Goal: Task Accomplishment & Management: Use online tool/utility

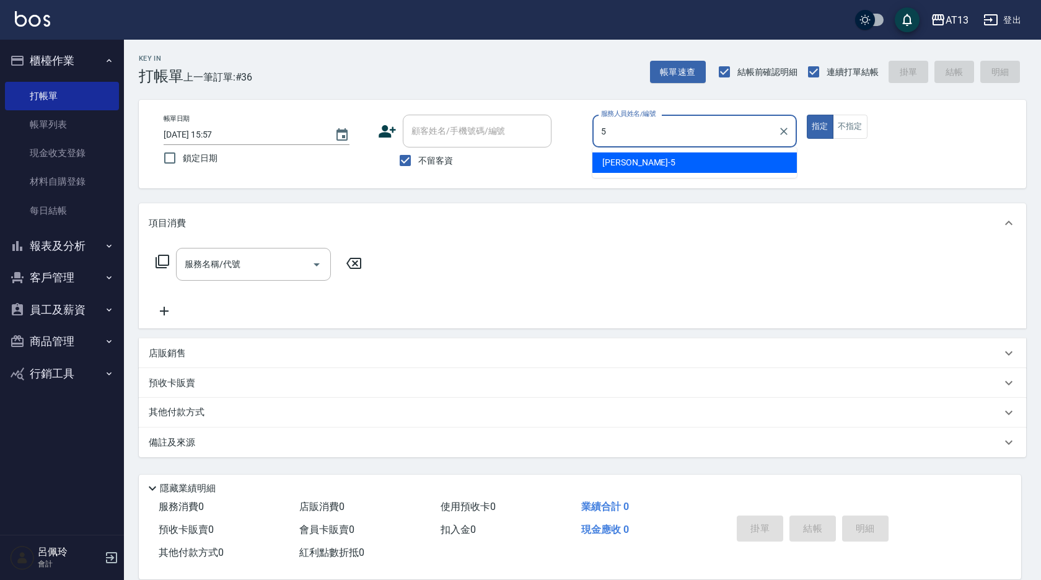
click at [659, 167] on div "[PERSON_NAME] -5" at bounding box center [694, 162] width 204 height 20
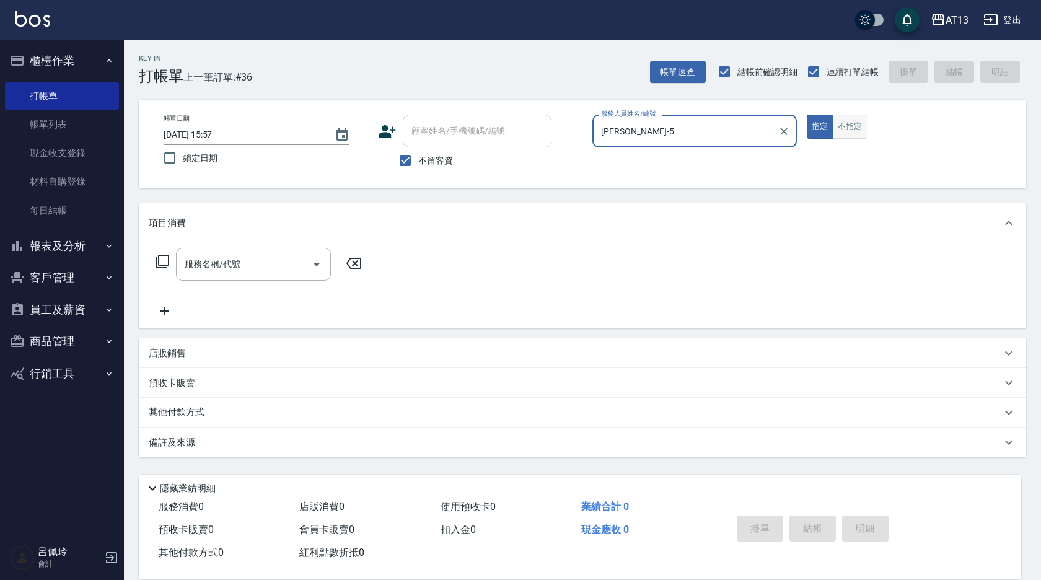
type input "[PERSON_NAME]-5"
click at [854, 131] on button "不指定" at bounding box center [850, 127] width 35 height 24
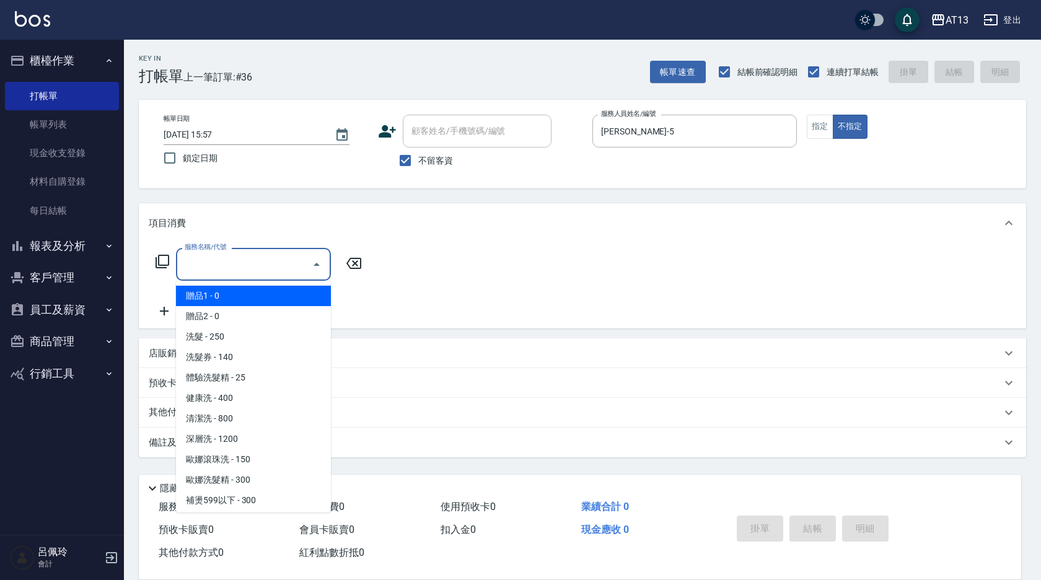
click at [286, 269] on input "服務名稱/代號" at bounding box center [244, 264] width 125 height 22
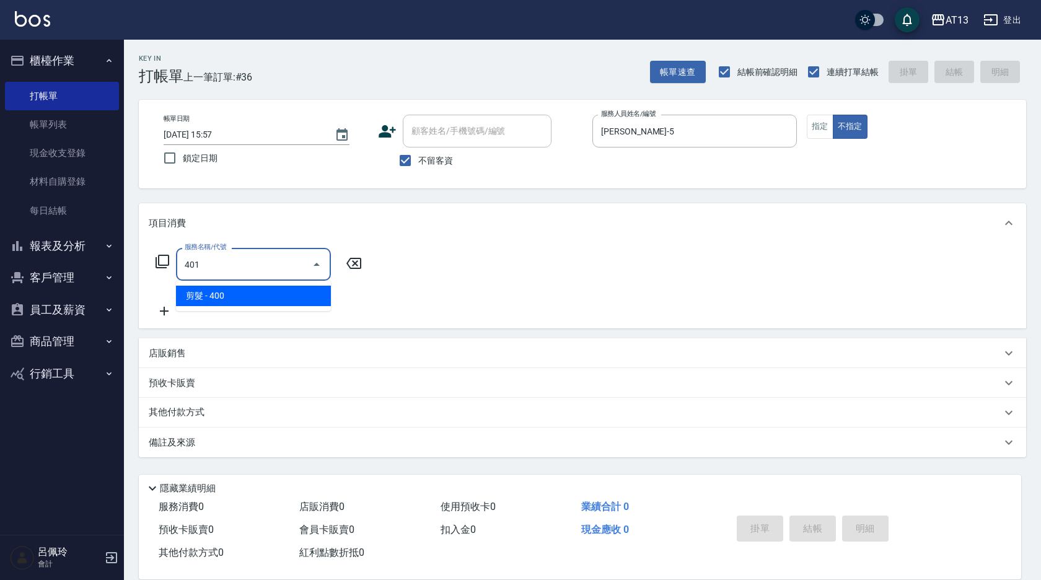
type input "剪髮(401)"
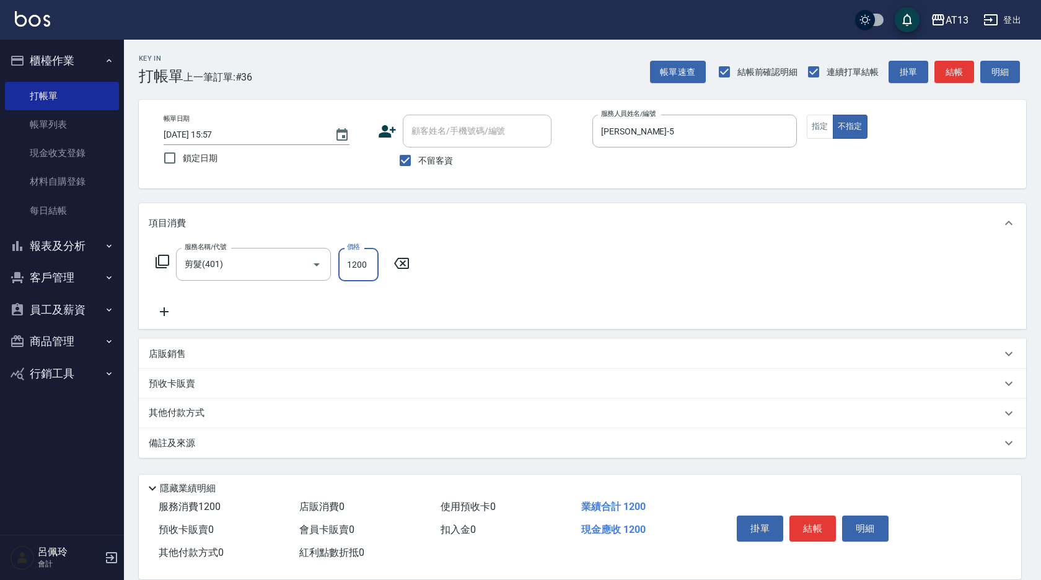
click at [355, 264] on input "1200" at bounding box center [358, 264] width 40 height 33
type input "200"
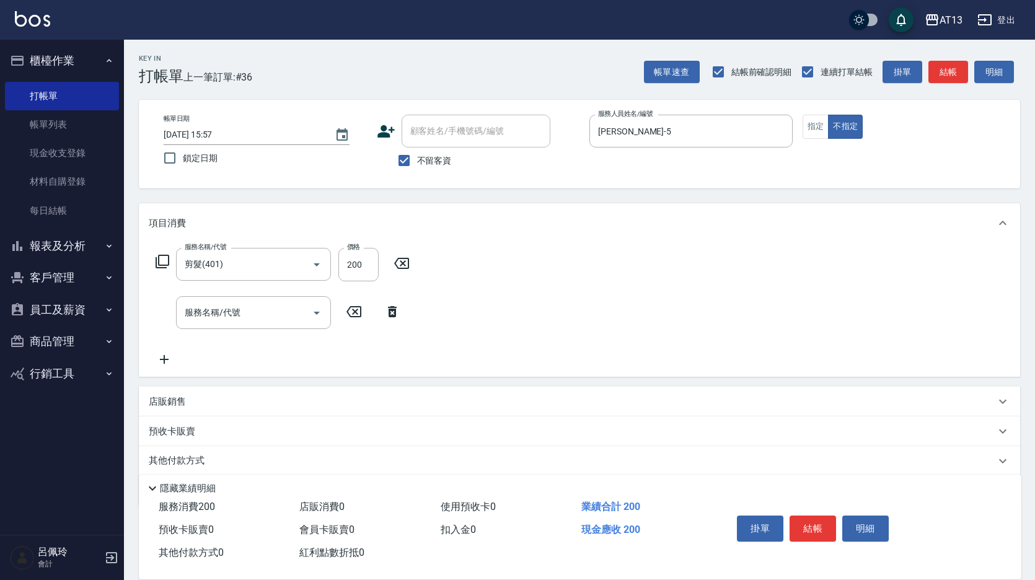
drag, startPoint x: 577, startPoint y: 284, endPoint x: 797, endPoint y: 454, distance: 278.3
click at [582, 287] on div "服務名稱/代號 剪髮(401) 服務名稱/代號 價格 200 價格 服務名稱/代號 服務名稱/代號" at bounding box center [579, 310] width 881 height 134
click at [807, 515] on button "結帳" at bounding box center [812, 528] width 46 height 26
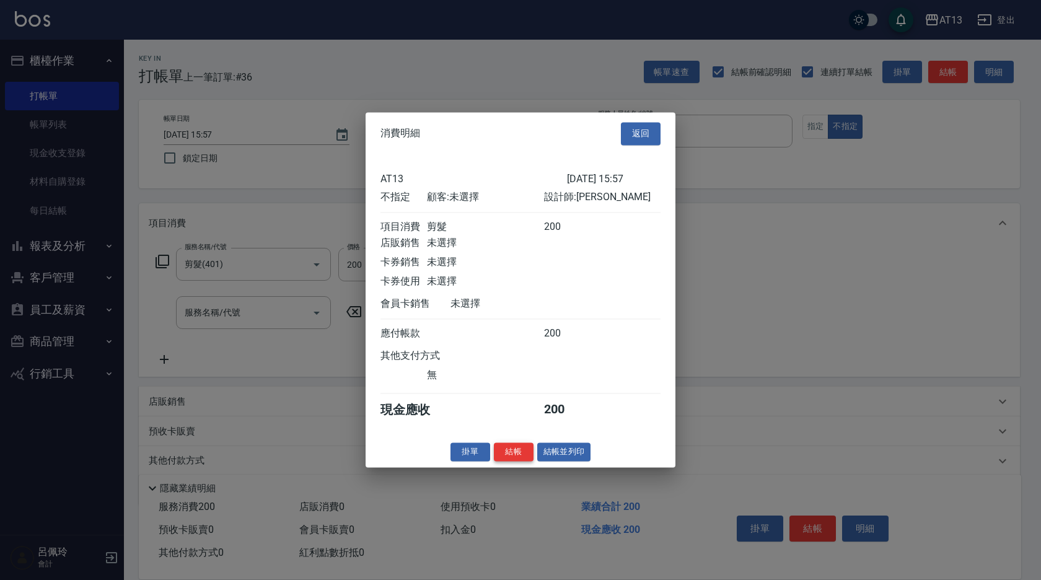
click at [522, 462] on button "結帳" at bounding box center [514, 451] width 40 height 19
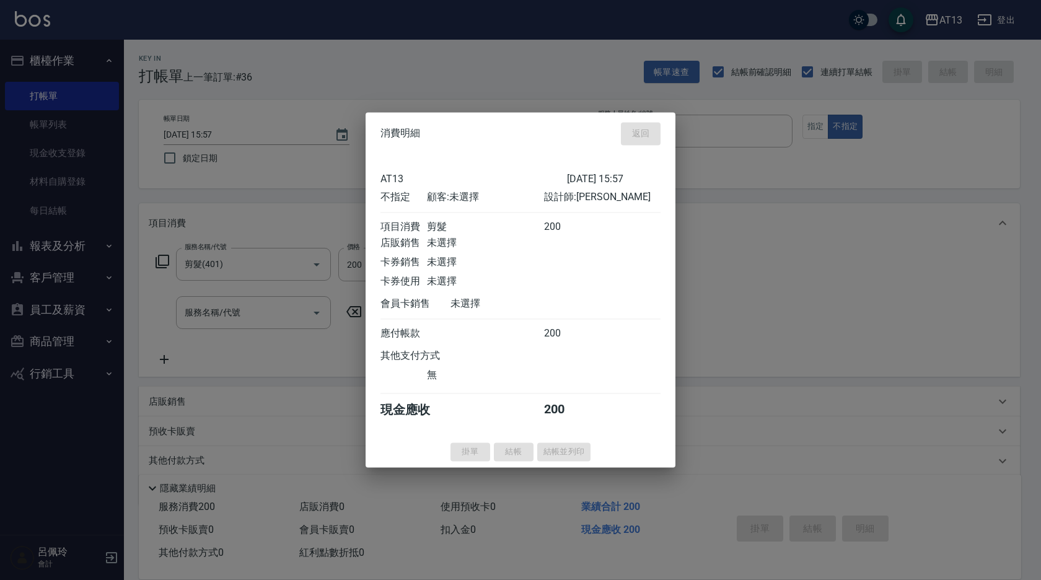
type input "[DATE] 16:37"
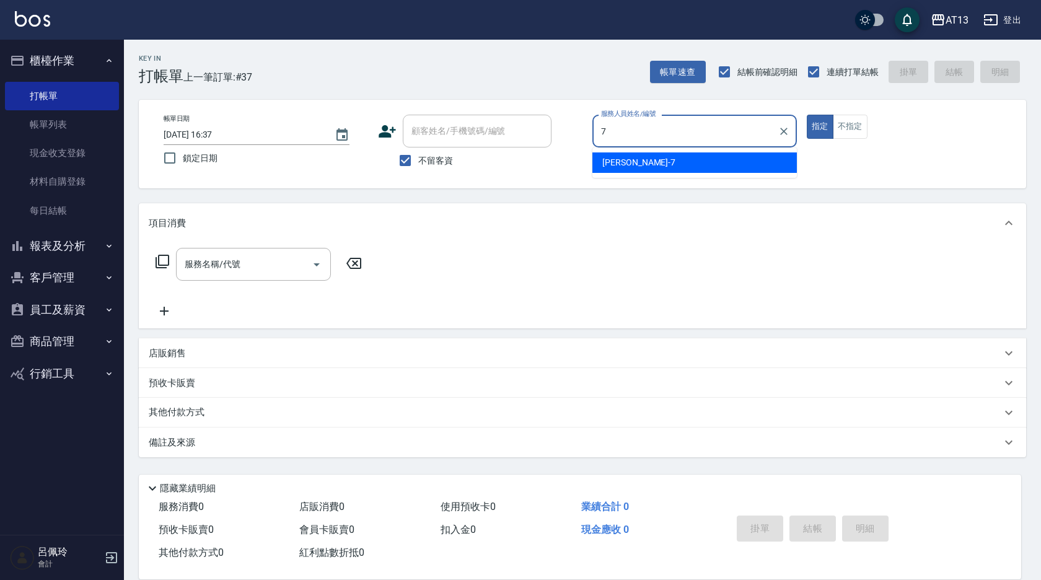
click at [669, 162] on div "[PERSON_NAME]-7" at bounding box center [694, 162] width 204 height 20
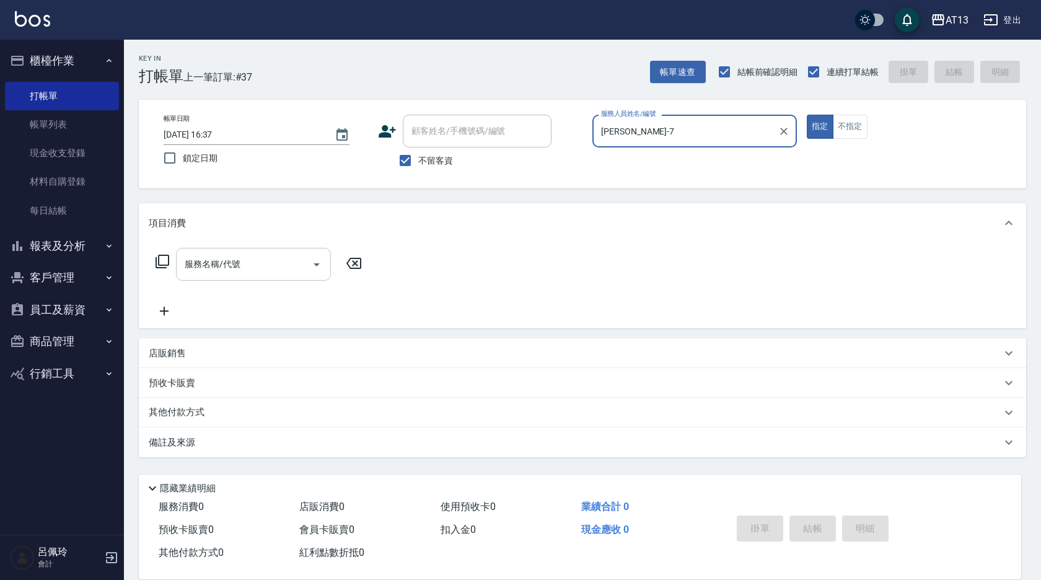
type input "[PERSON_NAME]-7"
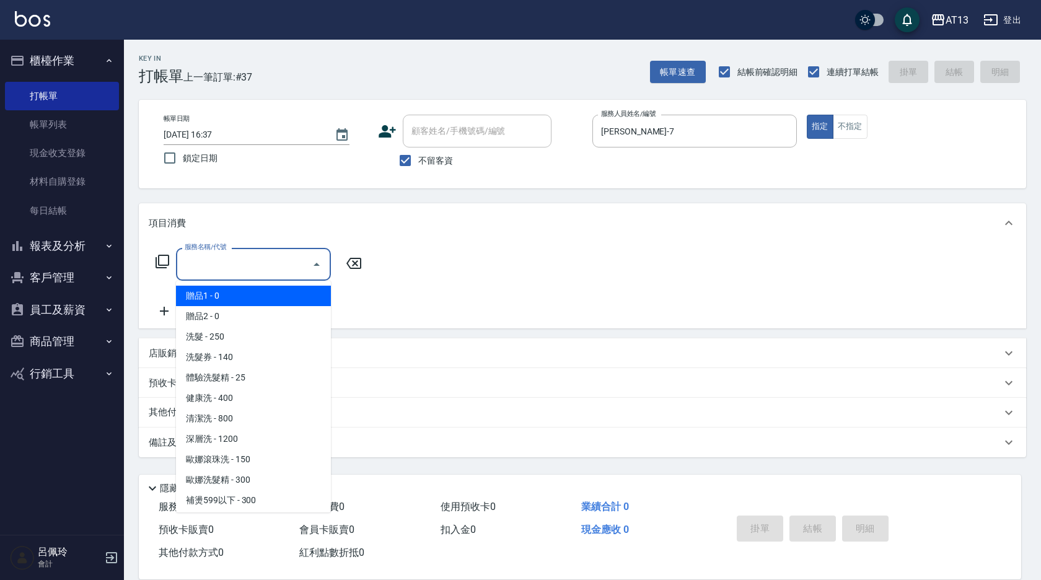
click at [302, 268] on input "服務名稱/代號" at bounding box center [244, 264] width 125 height 22
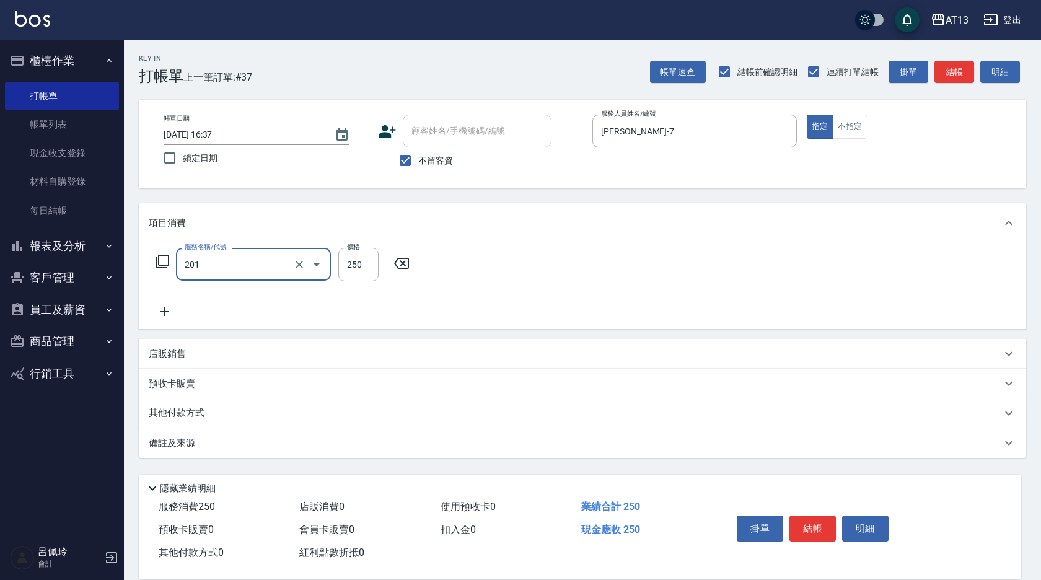
type input "洗髮(201)"
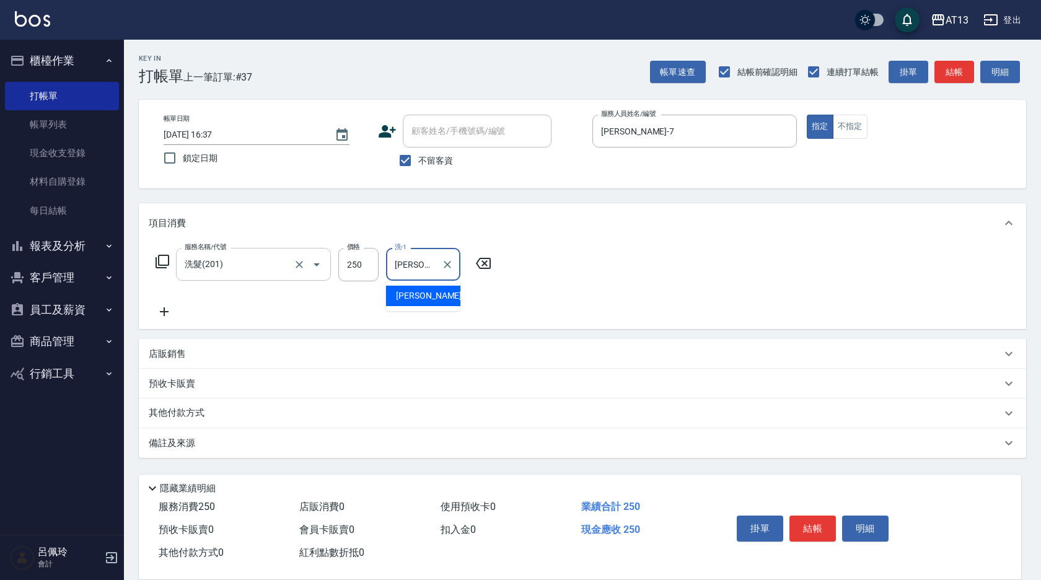
type input "[PERSON_NAME]-24"
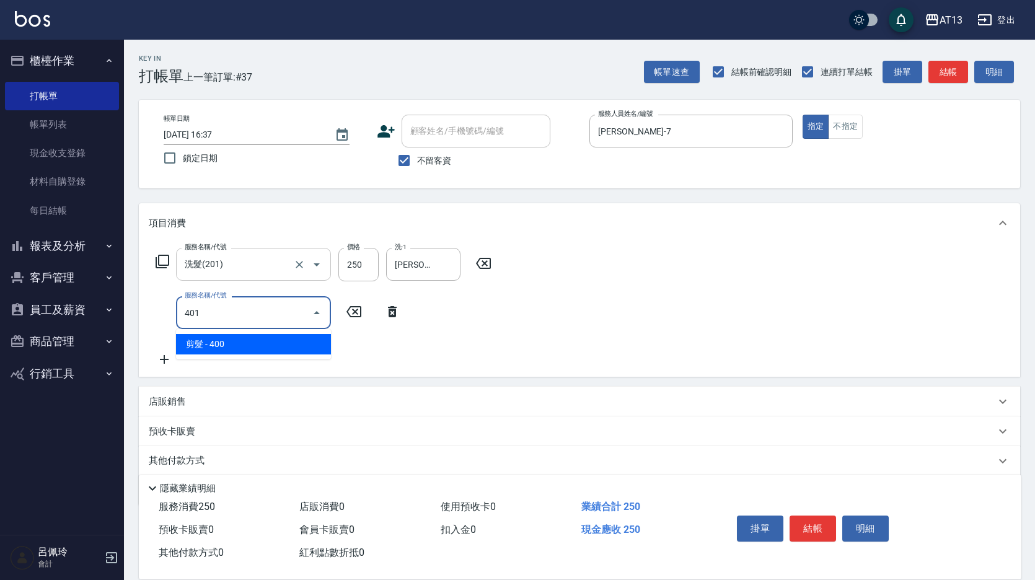
type input "剪髮(401)"
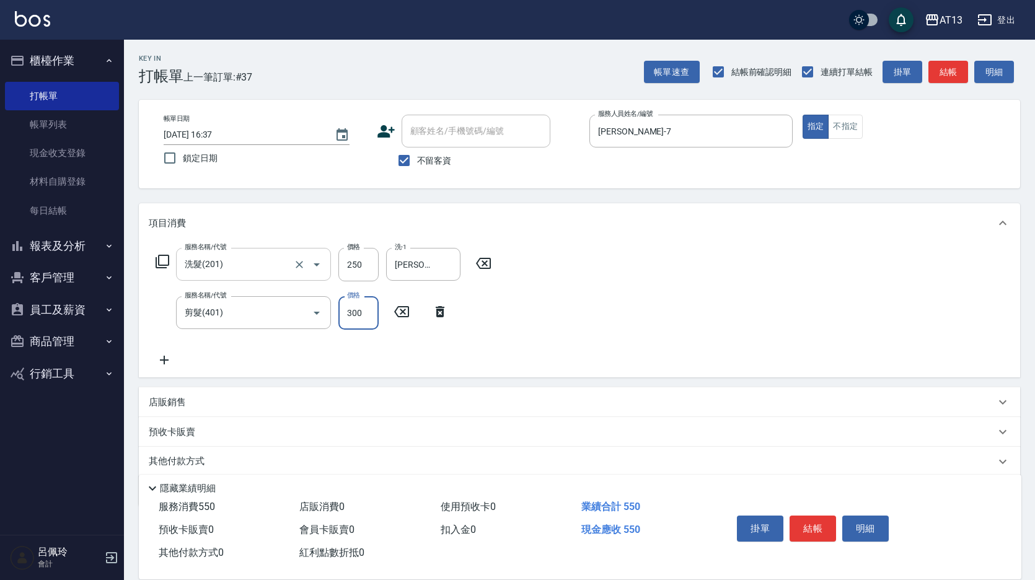
type input "300"
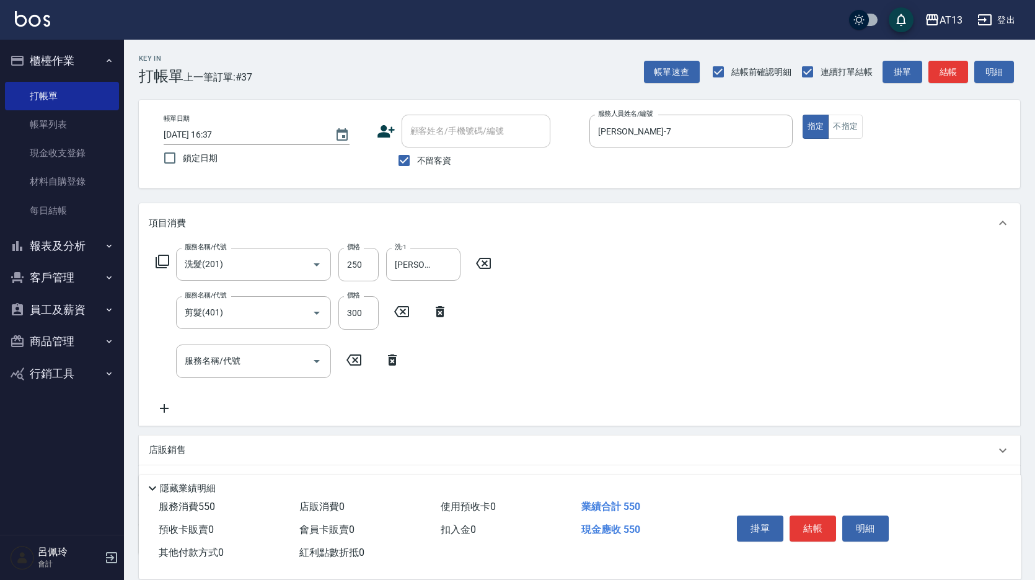
drag, startPoint x: 613, startPoint y: 330, endPoint x: 800, endPoint y: 483, distance: 241.7
click at [613, 330] on div "服務名稱/代號 洗髮(201) 服務名稱/代號 價格 250 價格 洗-1 [PERSON_NAME]-24 洗-1 服務名稱/代號 剪髮(401) 服務名稱…" at bounding box center [579, 334] width 881 height 182
click at [812, 515] on button "結帳" at bounding box center [812, 528] width 46 height 26
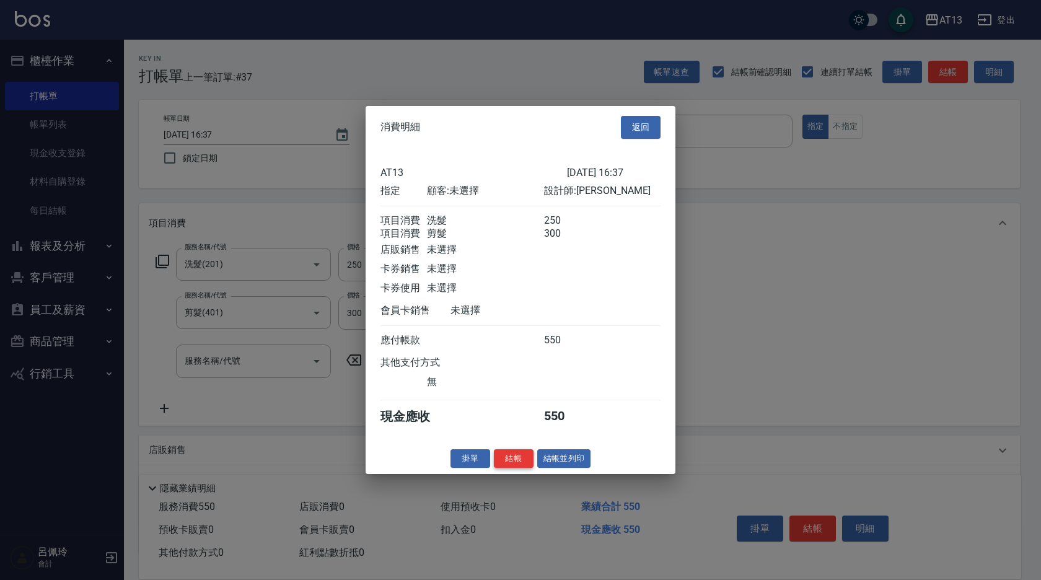
click at [511, 466] on button "結帳" at bounding box center [514, 458] width 40 height 19
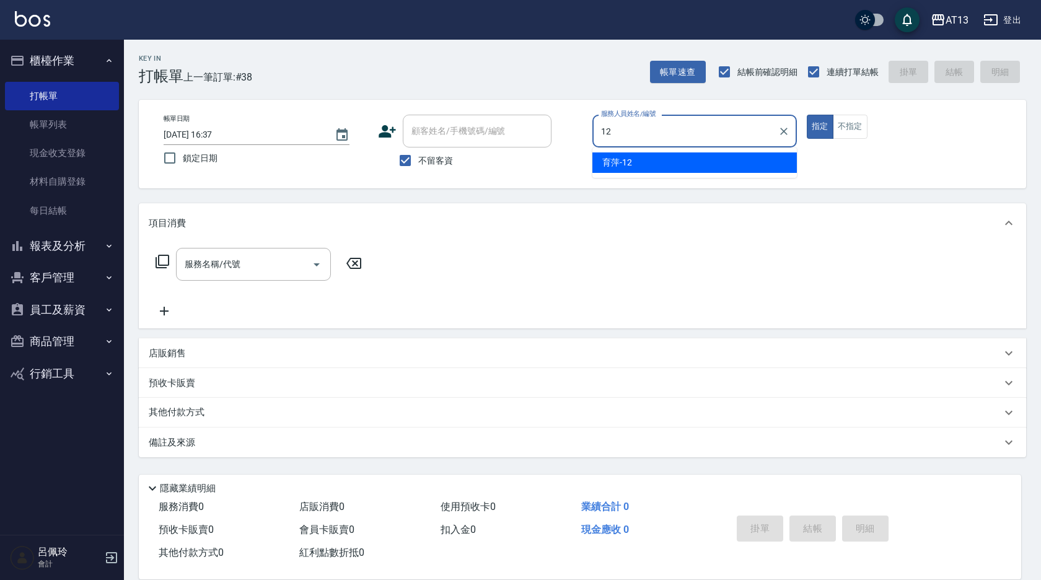
click at [642, 157] on div "育萍 -12" at bounding box center [694, 162] width 204 height 20
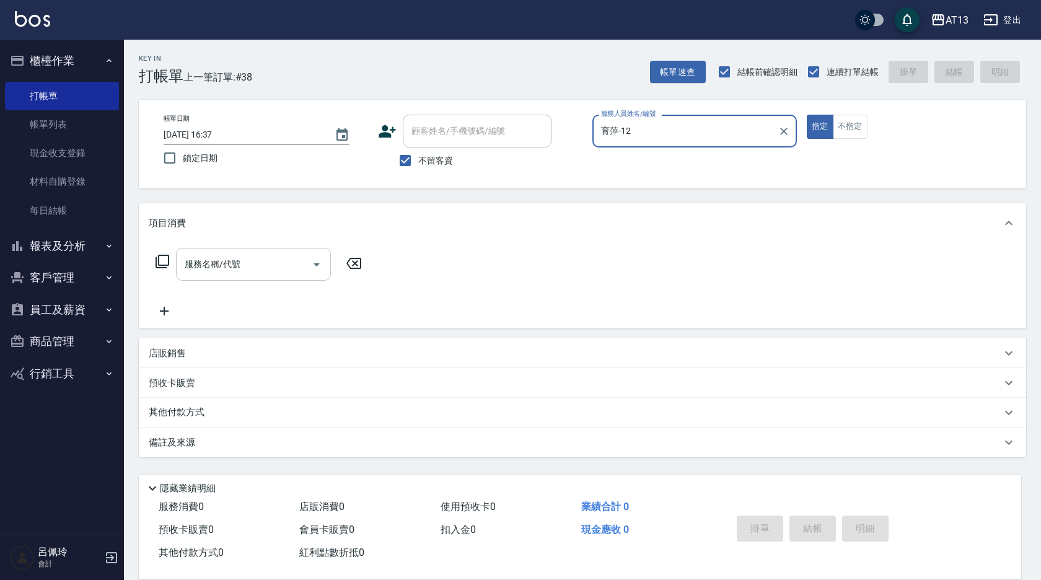
type input "育萍-12"
click at [278, 266] on input "服務名稱/代號" at bounding box center [244, 264] width 125 height 22
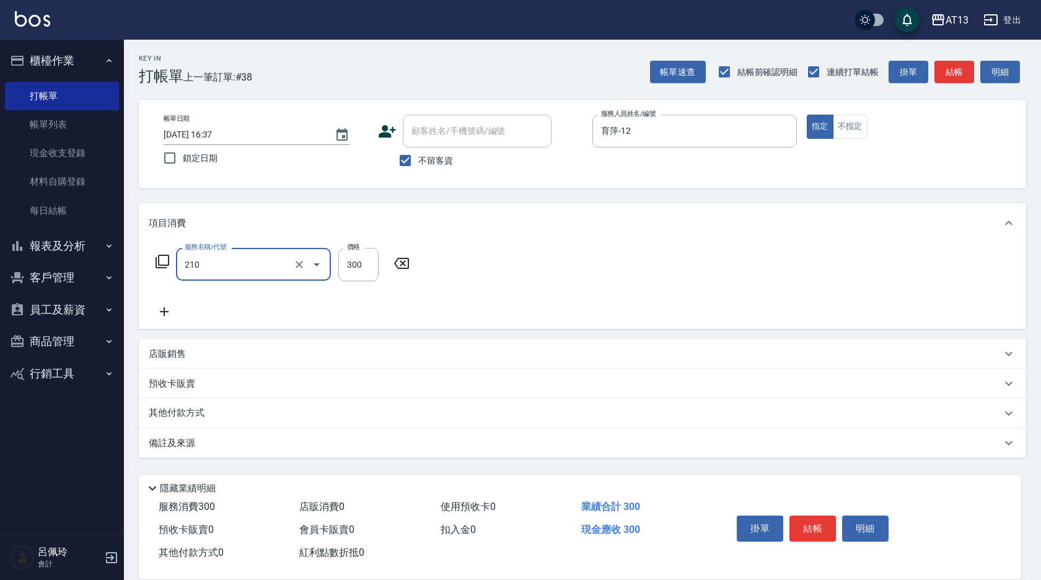
type input "歐娜洗髮精(210)"
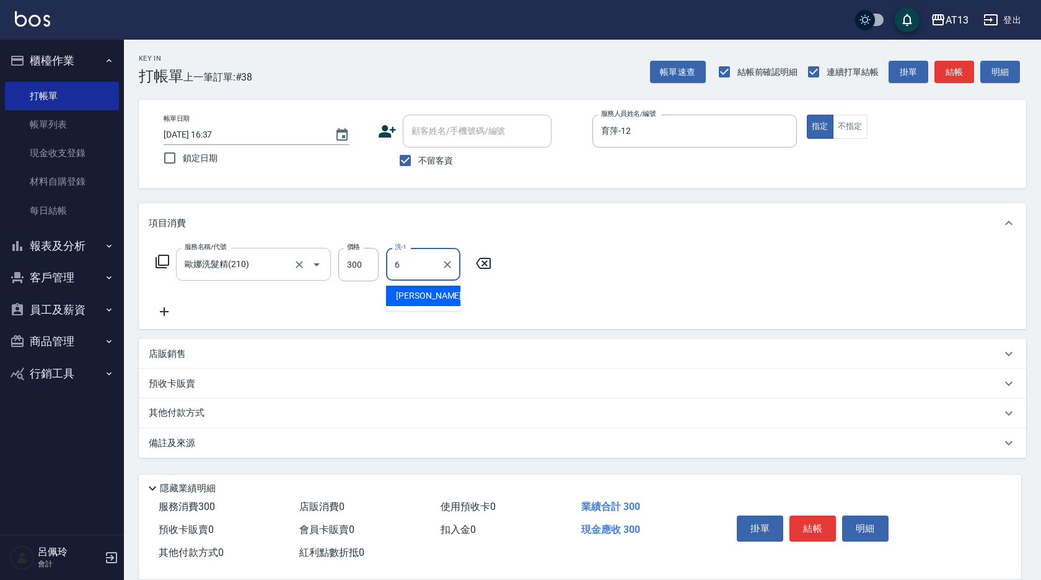
type input "亭妤-6"
click at [450, 264] on icon "Clear" at bounding box center [447, 264] width 12 height 12
type input "[PERSON_NAME]-26"
click at [810, 522] on button "結帳" at bounding box center [812, 528] width 46 height 26
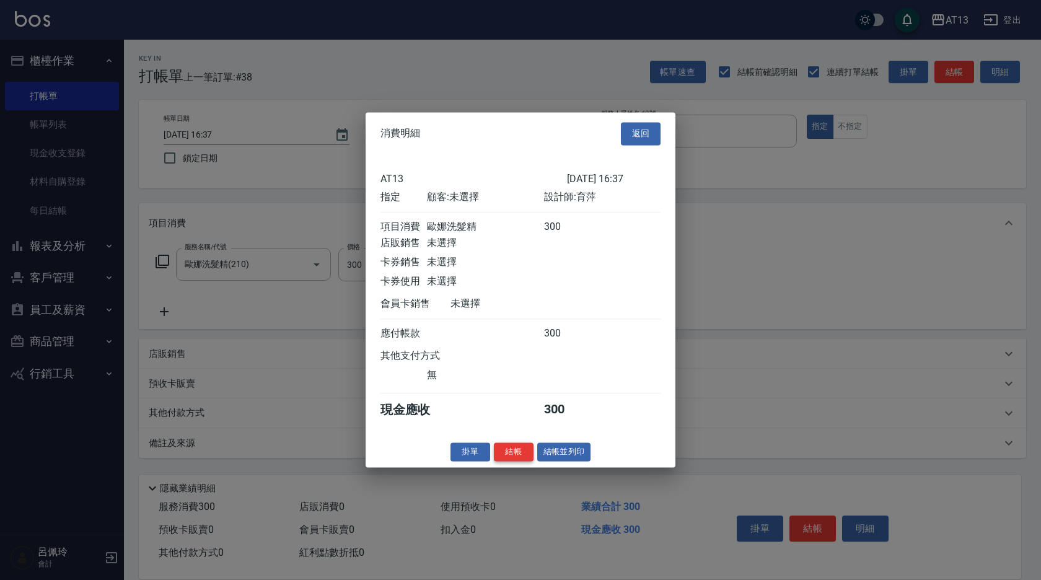
click at [520, 460] on button "結帳" at bounding box center [514, 451] width 40 height 19
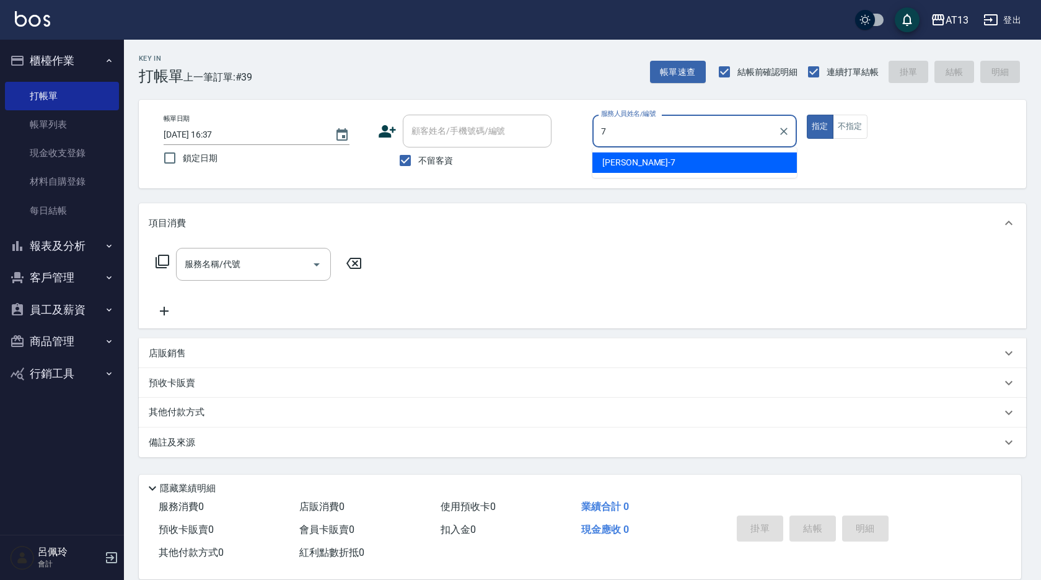
click at [638, 162] on div "[PERSON_NAME]-7" at bounding box center [694, 162] width 204 height 20
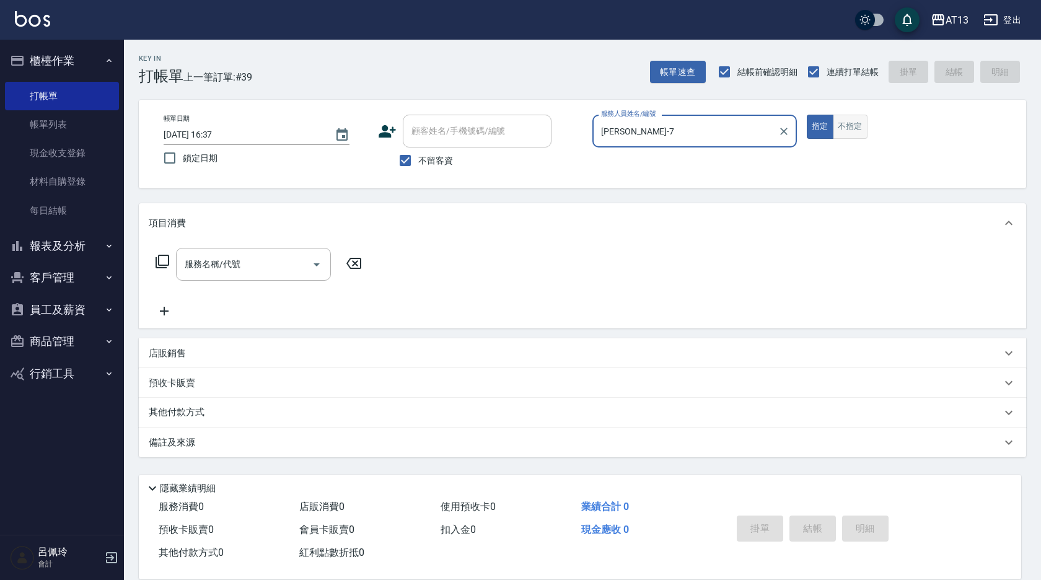
type input "[PERSON_NAME]-7"
click at [848, 131] on button "不指定" at bounding box center [850, 127] width 35 height 24
click at [300, 261] on input "服務名稱/代號" at bounding box center [244, 264] width 125 height 22
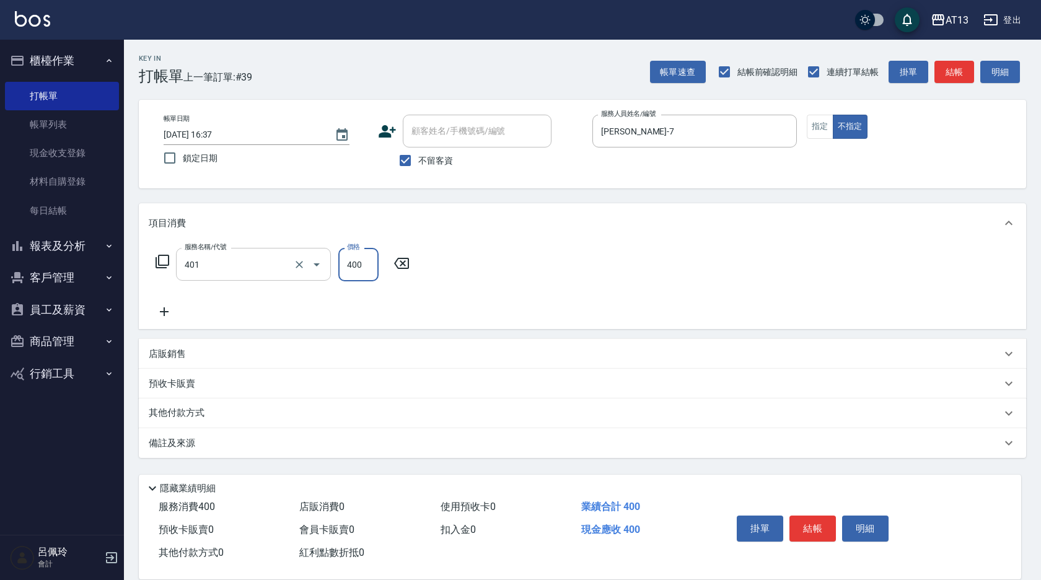
type input "剪髮(401)"
type input "200"
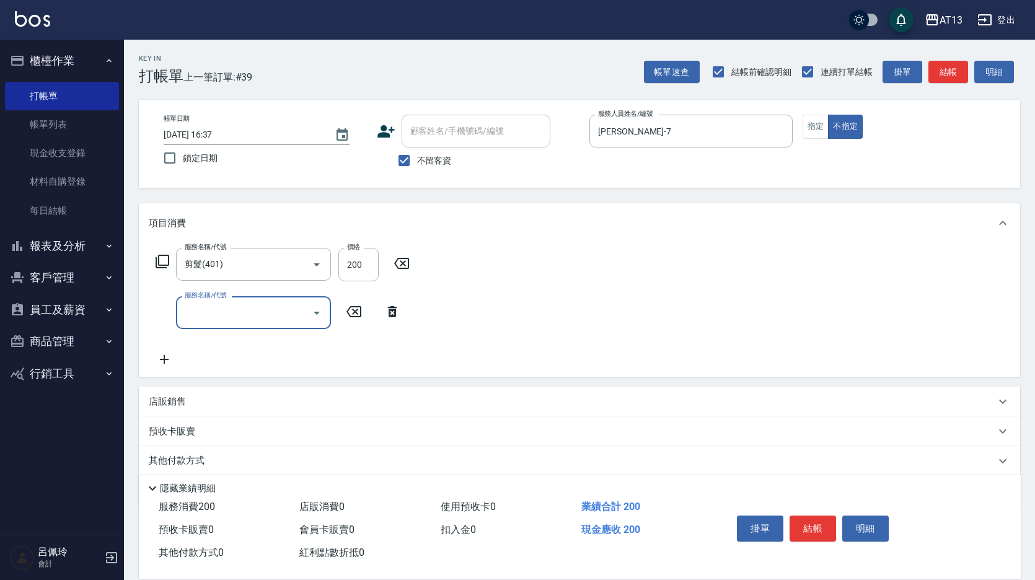
drag, startPoint x: 525, startPoint y: 289, endPoint x: 661, endPoint y: 411, distance: 182.5
click at [527, 290] on div "服務名稱/代號 剪髮(401) 服務名稱/代號 價格 200 價格 服務名稱/代號 服務名稱/代號" at bounding box center [579, 310] width 881 height 134
click at [811, 517] on button "結帳" at bounding box center [812, 528] width 46 height 26
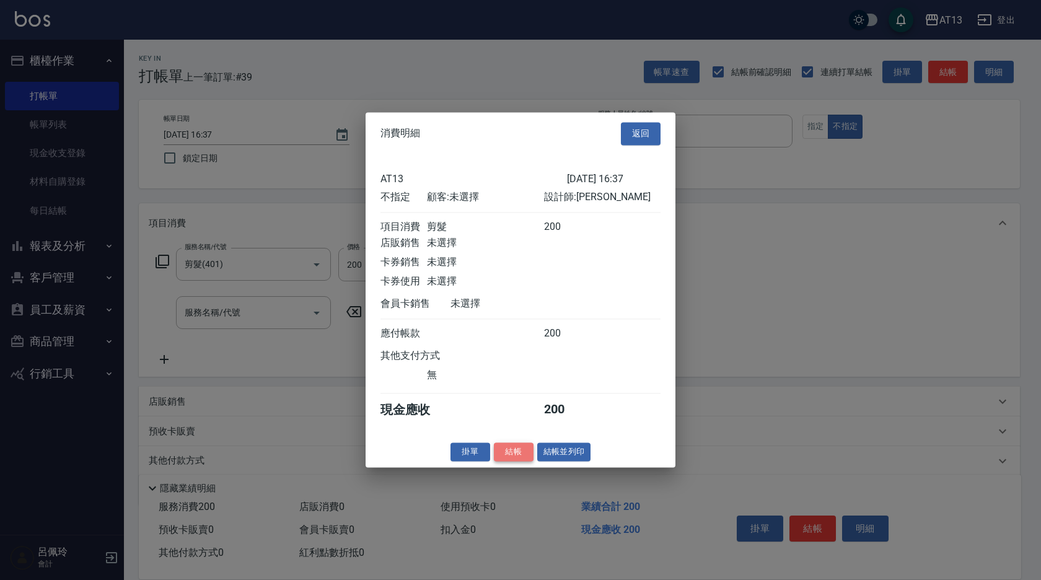
click at [517, 462] on button "結帳" at bounding box center [514, 451] width 40 height 19
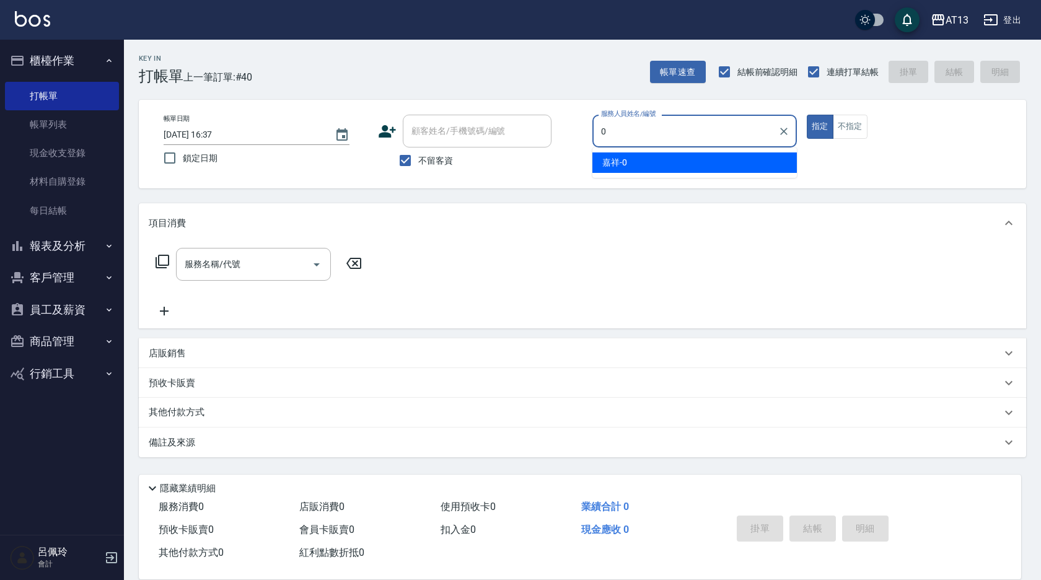
click at [637, 160] on div "嘉祥 -0" at bounding box center [694, 162] width 204 height 20
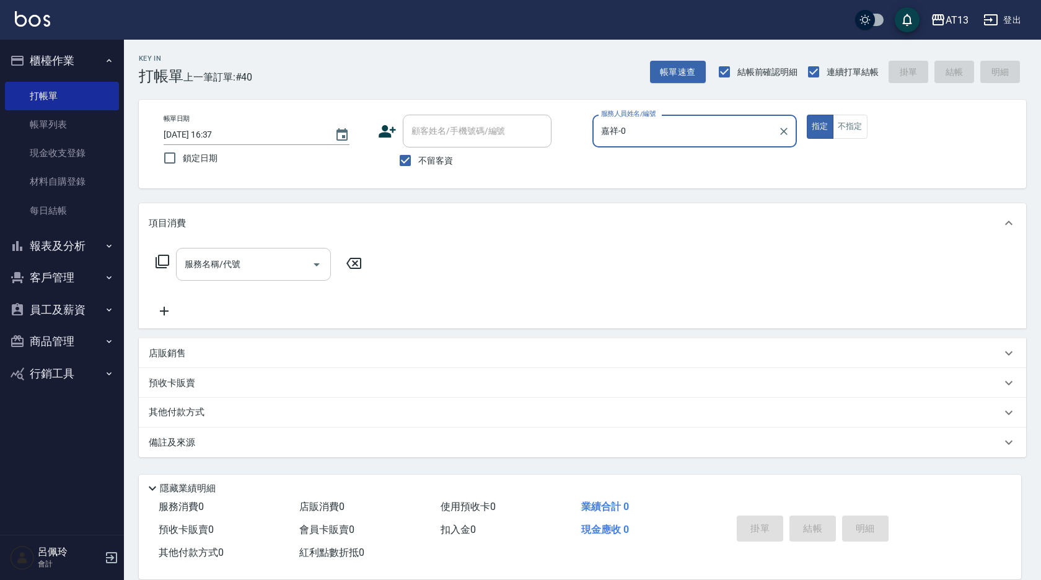
type input "嘉祥-0"
click at [266, 261] on input "服務名稱/代號" at bounding box center [244, 264] width 125 height 22
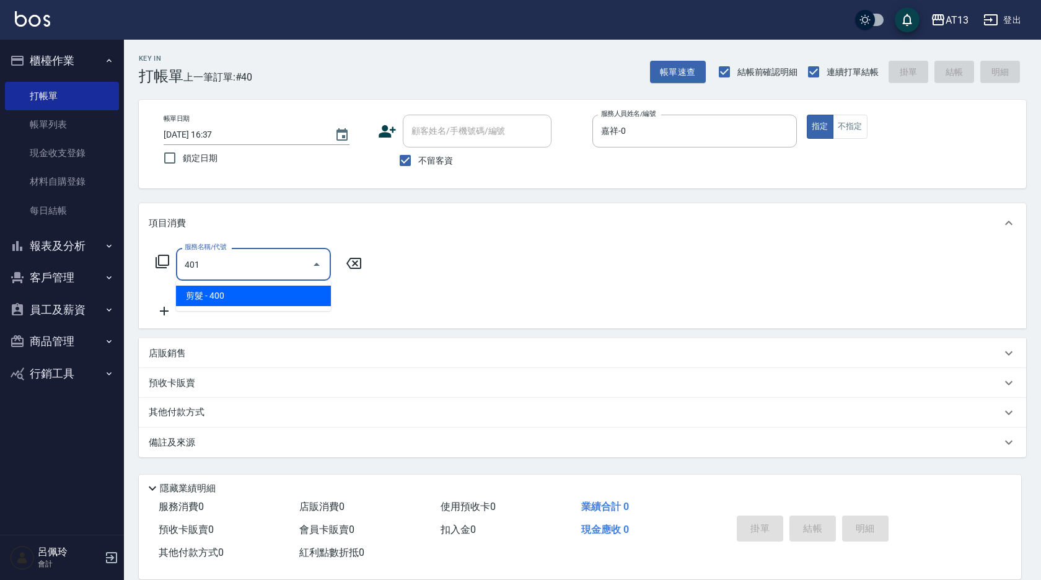
type input "剪髮(401)"
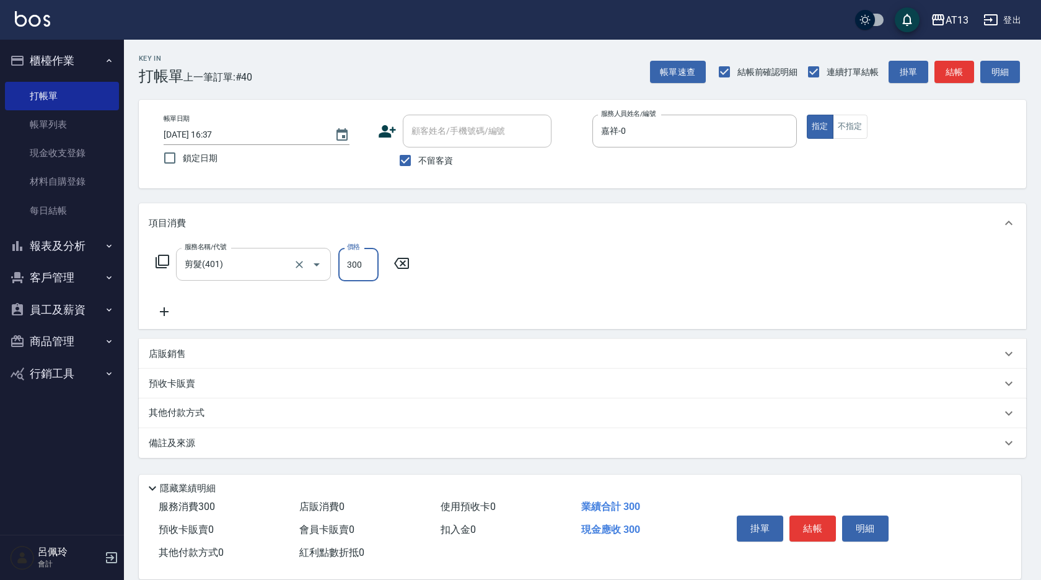
type input "300"
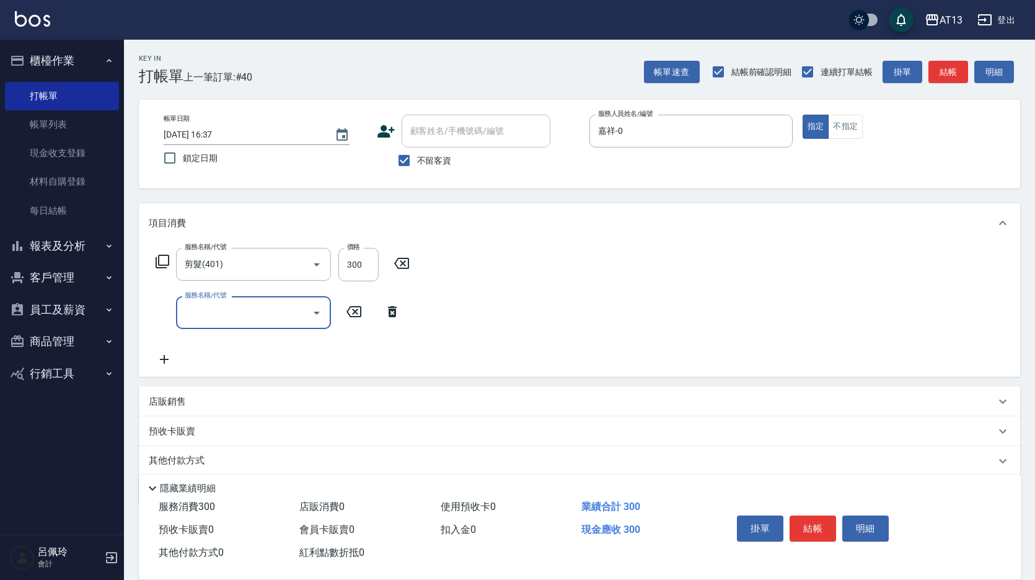
click at [528, 314] on div "服務名稱/代號 剪髮(401) 服務名稱/代號 價格 300 價格 服務名稱/代號 服務名稱/代號" at bounding box center [579, 310] width 881 height 134
click at [830, 530] on button "結帳" at bounding box center [812, 528] width 46 height 26
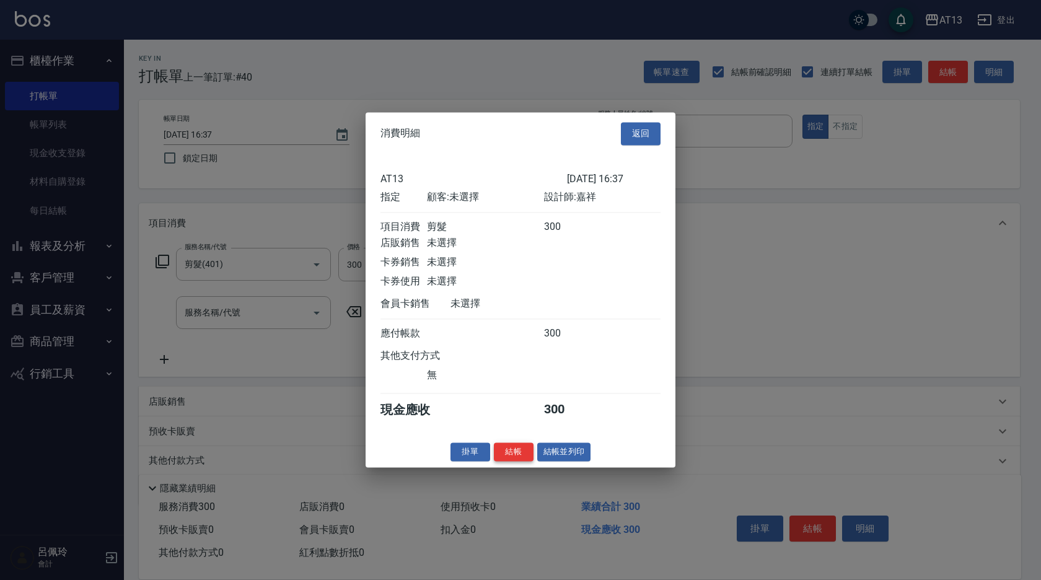
click at [510, 461] on button "結帳" at bounding box center [514, 451] width 40 height 19
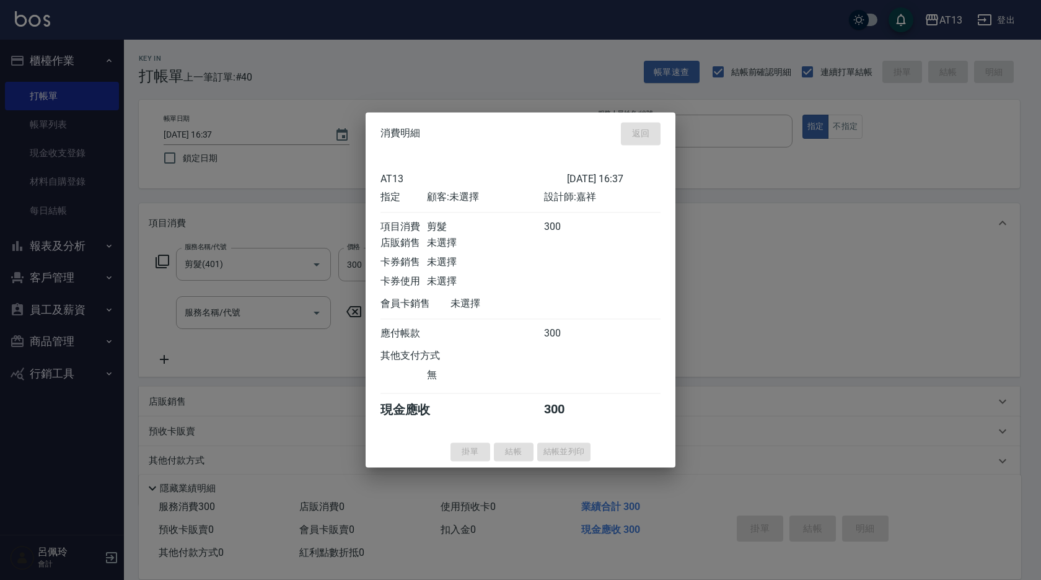
type input "[DATE] 16:38"
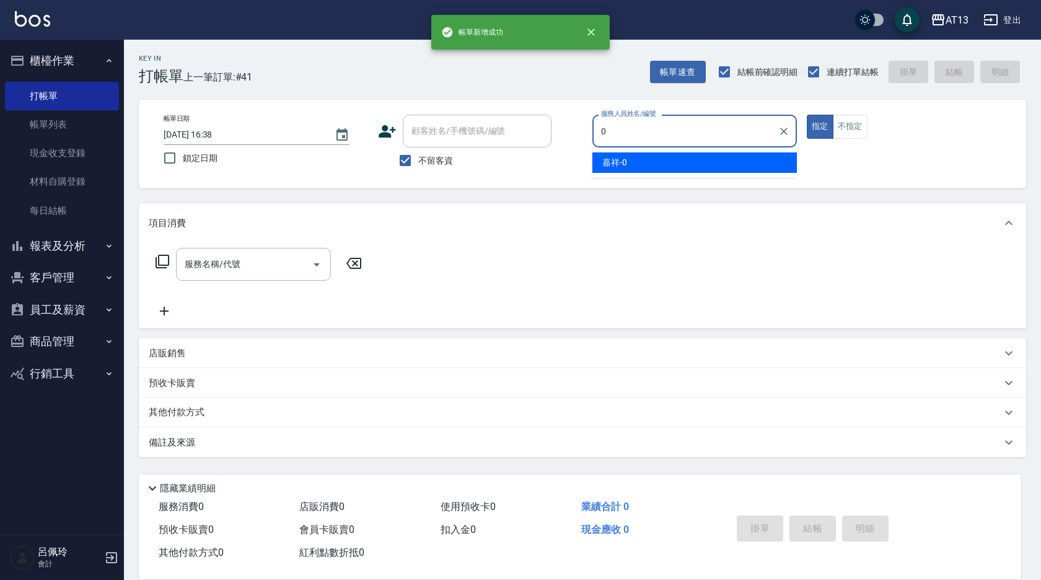
click at [608, 161] on span "嘉祥 -0" at bounding box center [614, 162] width 25 height 13
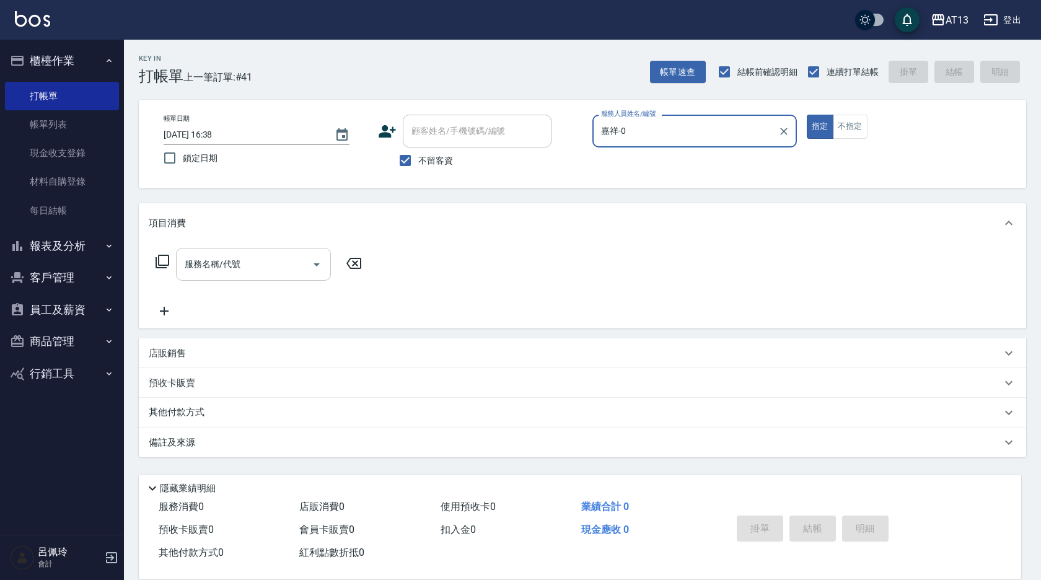
type input "嘉祥-0"
click at [200, 268] on input "服務名稱/代號" at bounding box center [244, 264] width 125 height 22
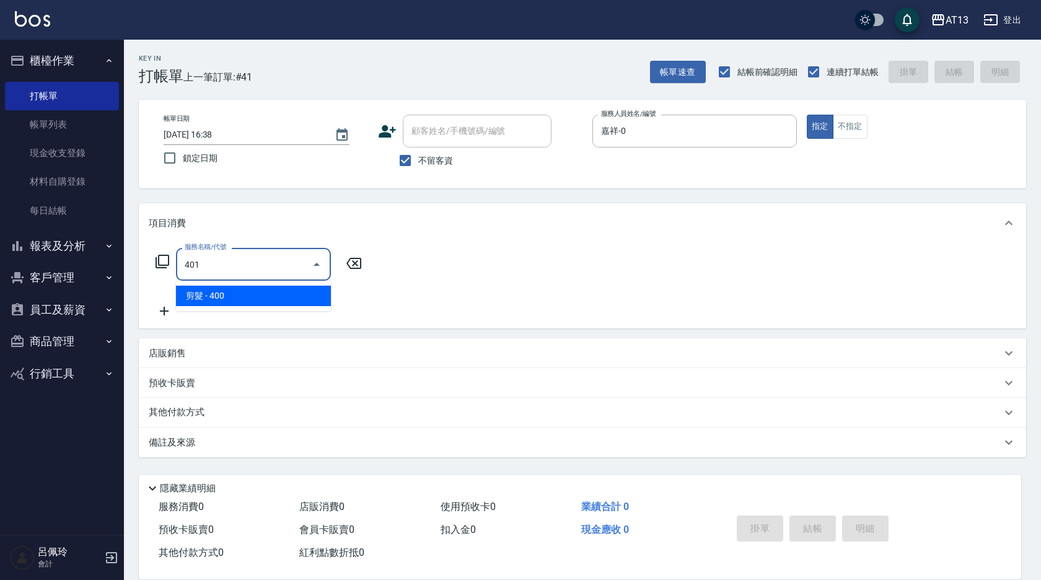
type input "剪髮(401)"
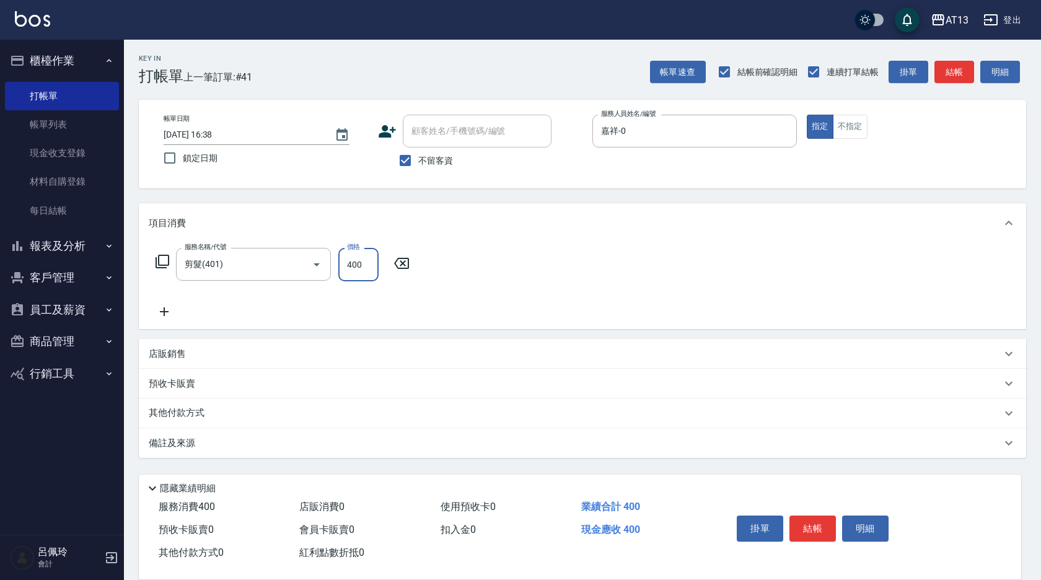
click at [494, 287] on div "服務名稱/代號 剪髮(401) 服務名稱/代號 價格 400 價格" at bounding box center [582, 286] width 887 height 86
click at [807, 519] on button "結帳" at bounding box center [812, 528] width 46 height 26
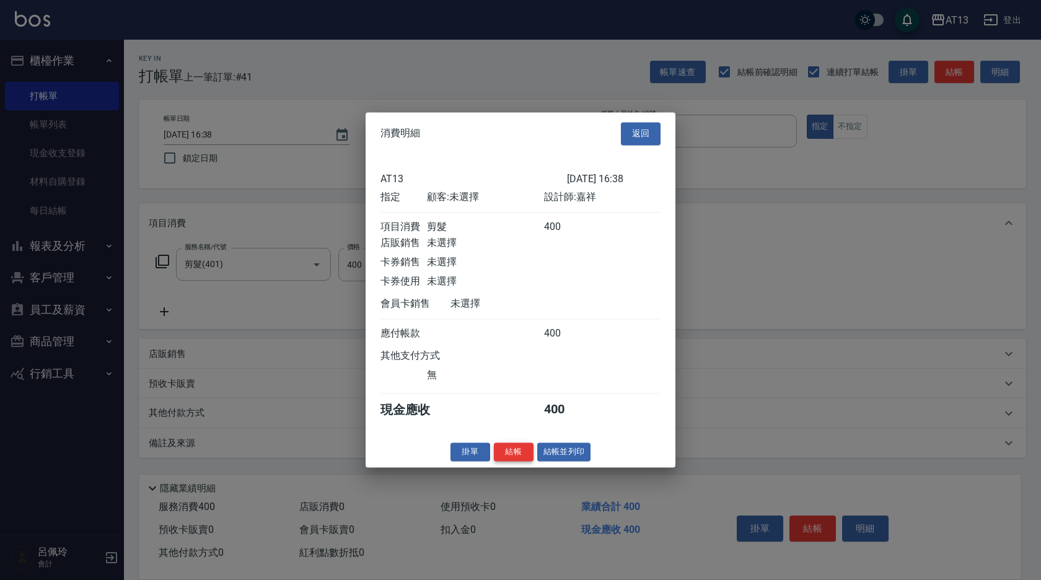
click at [515, 462] on button "結帳" at bounding box center [514, 451] width 40 height 19
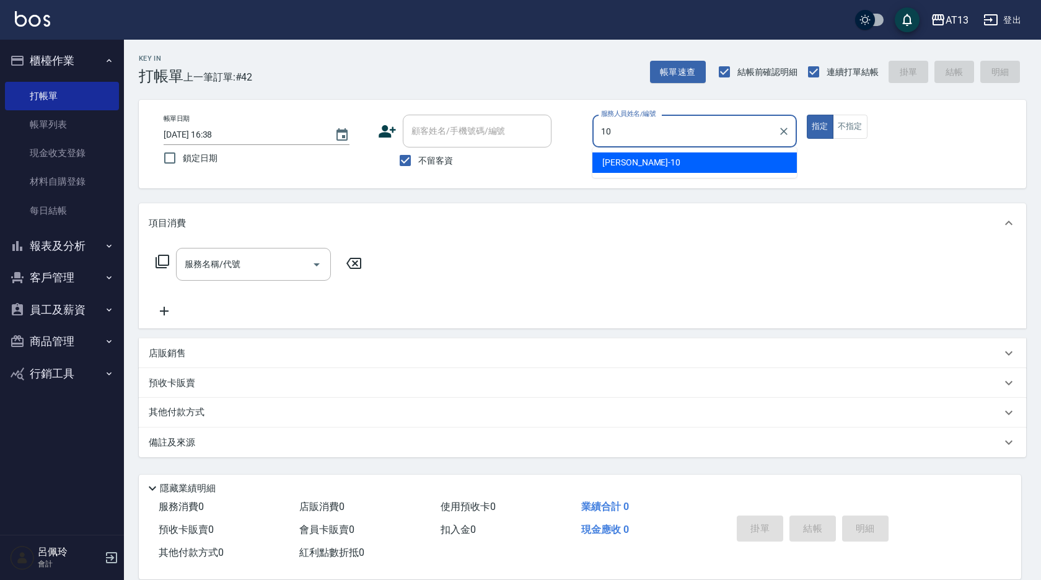
click at [616, 168] on span "[PERSON_NAME] -10" at bounding box center [641, 162] width 78 height 13
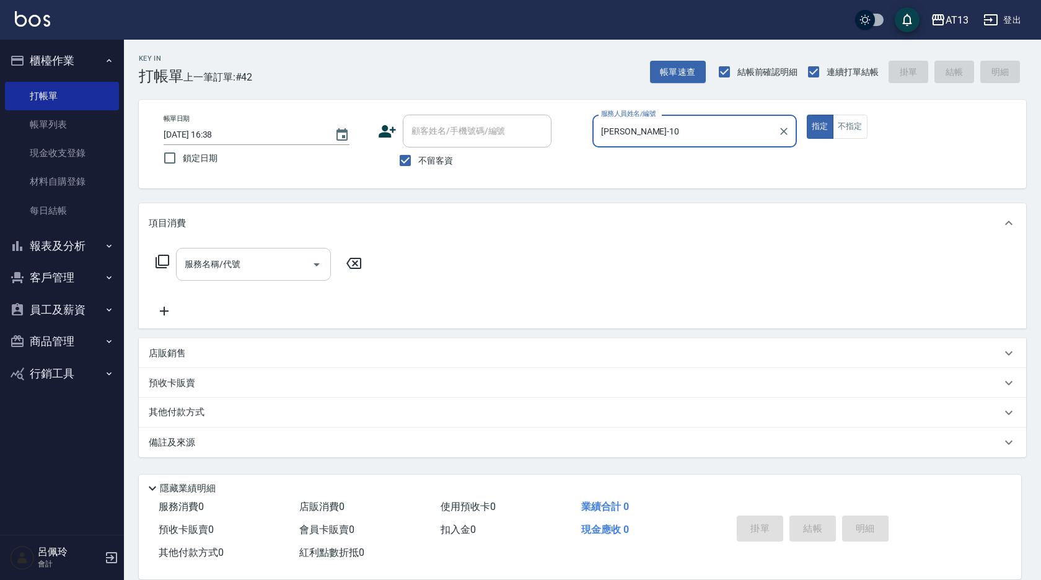
type input "[PERSON_NAME]-10"
click at [240, 267] on div "服務名稱/代號 服務名稱/代號" at bounding box center [253, 264] width 155 height 33
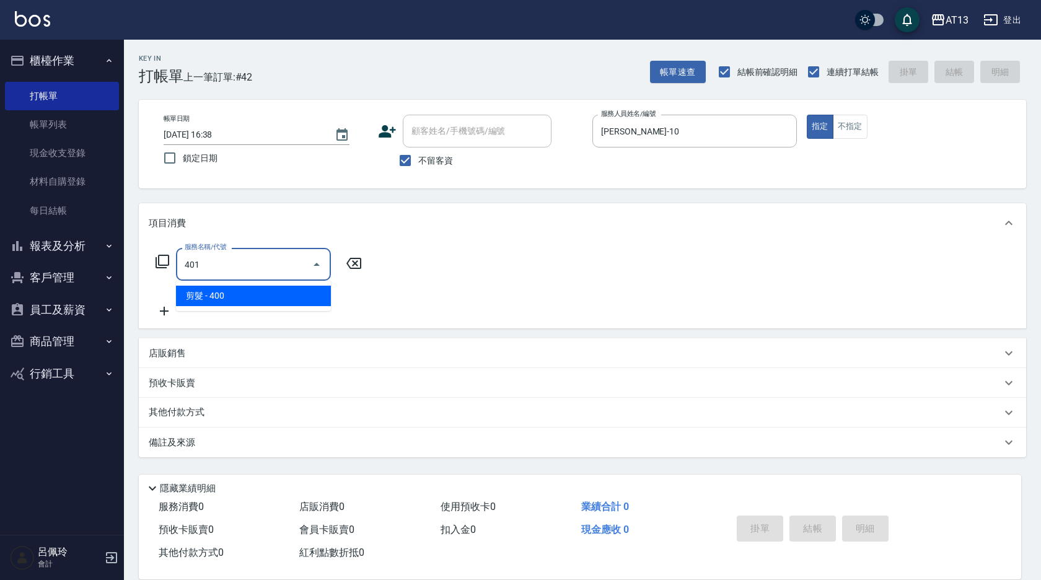
type input "剪髮(401)"
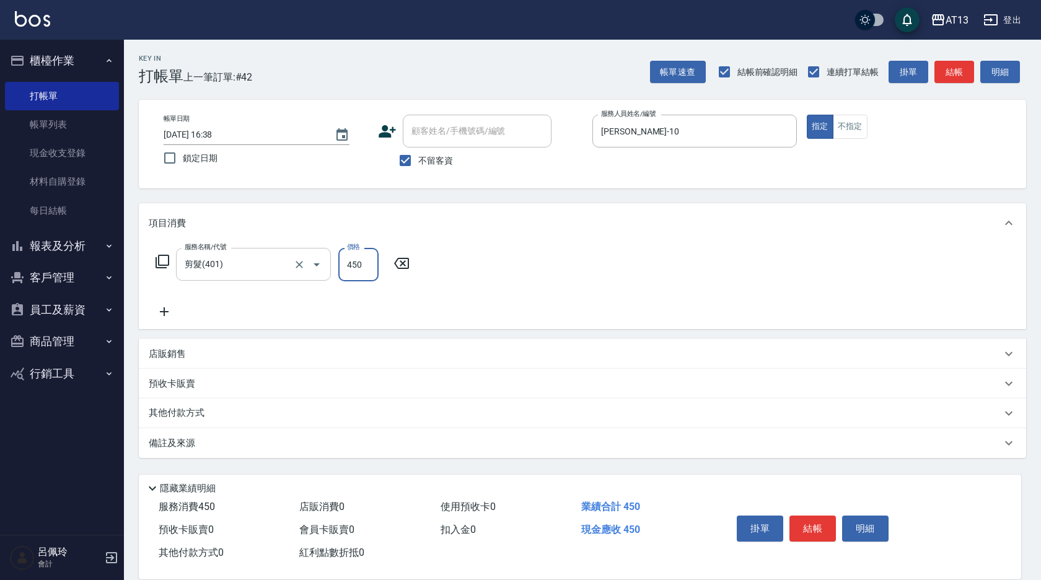
type input "450"
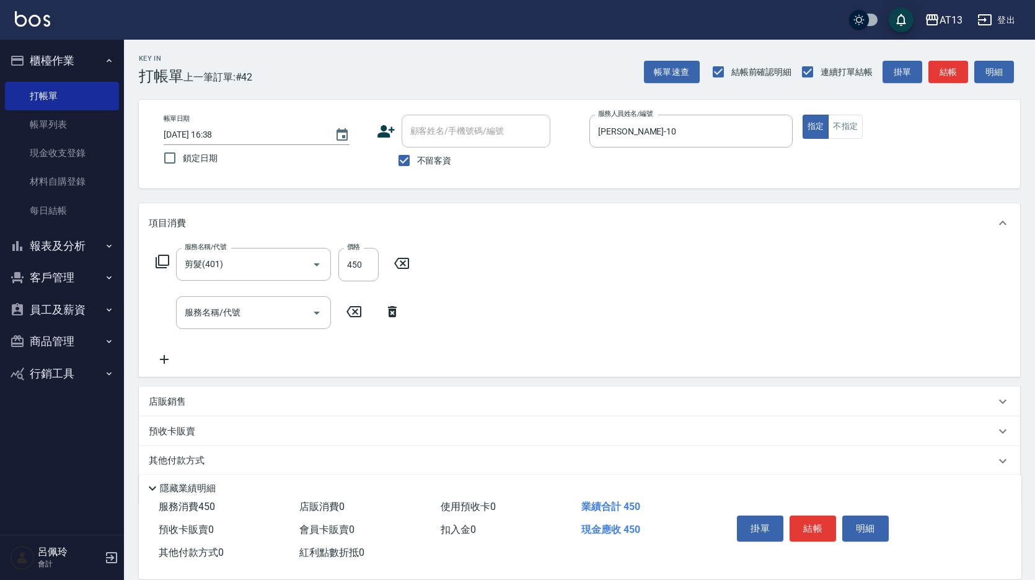
click at [682, 270] on div "服務名稱/代號 剪髮(401) 服務名稱/代號 價格 450 價格 服務名稱/代號 服務名稱/代號" at bounding box center [579, 310] width 881 height 134
click at [807, 520] on button "結帳" at bounding box center [812, 528] width 46 height 26
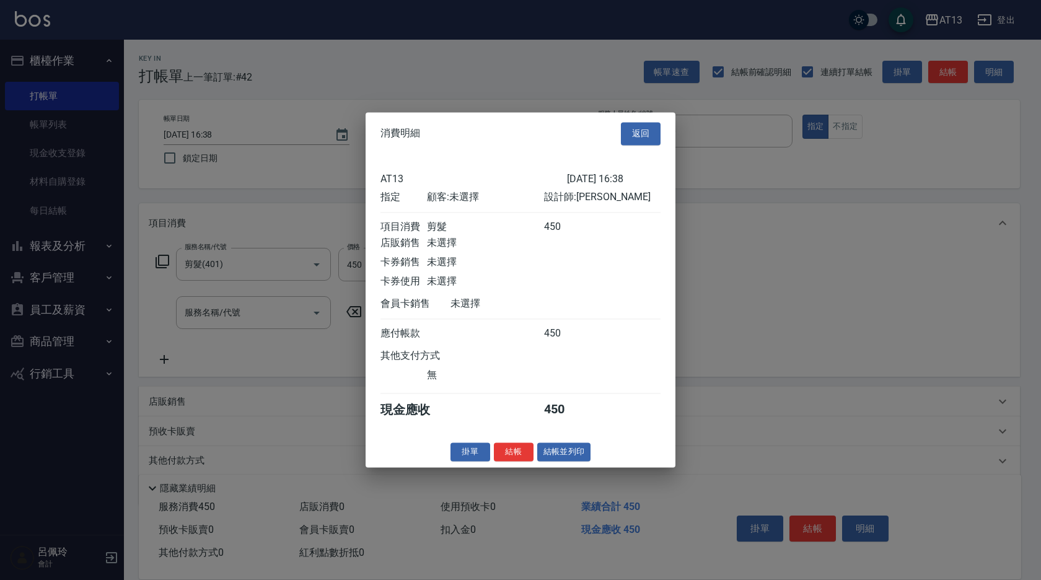
click at [519, 462] on button "結帳" at bounding box center [514, 451] width 40 height 19
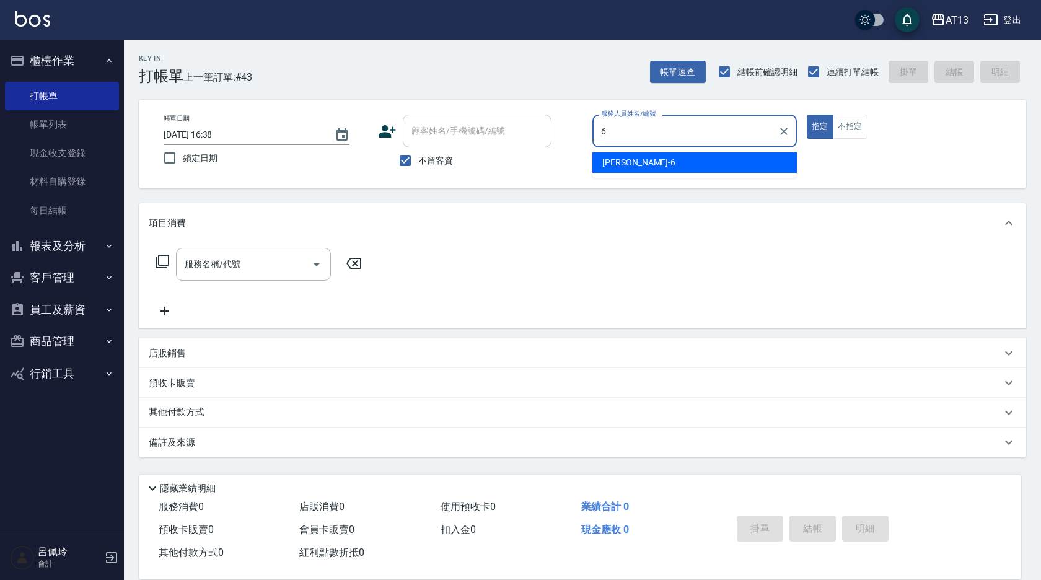
click at [641, 160] on div "亭妤 -6" at bounding box center [694, 162] width 204 height 20
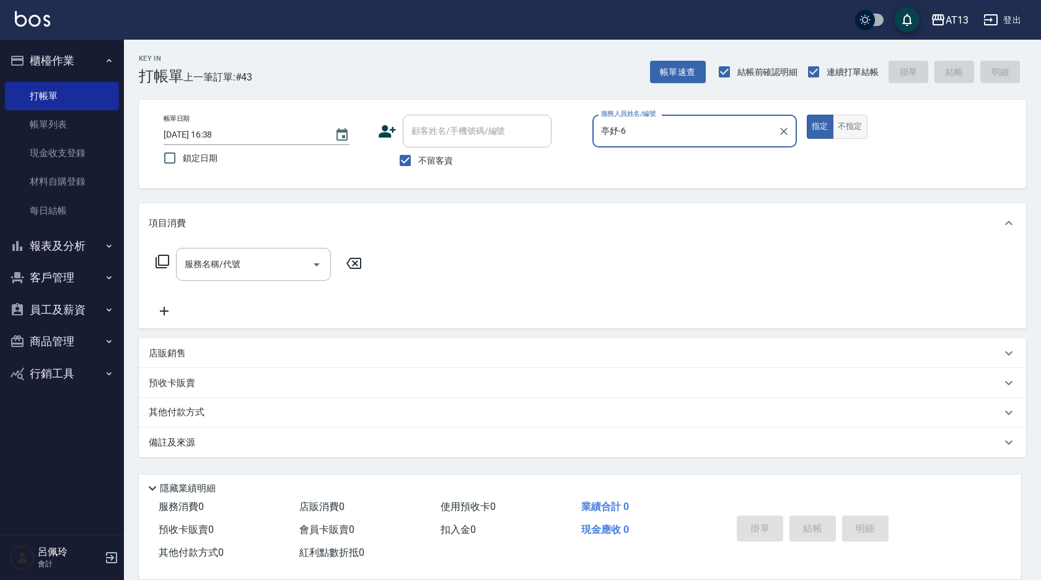
type input "亭妤-6"
click at [841, 125] on button "不指定" at bounding box center [850, 127] width 35 height 24
click at [302, 261] on input "服務名稱/代號" at bounding box center [244, 264] width 125 height 22
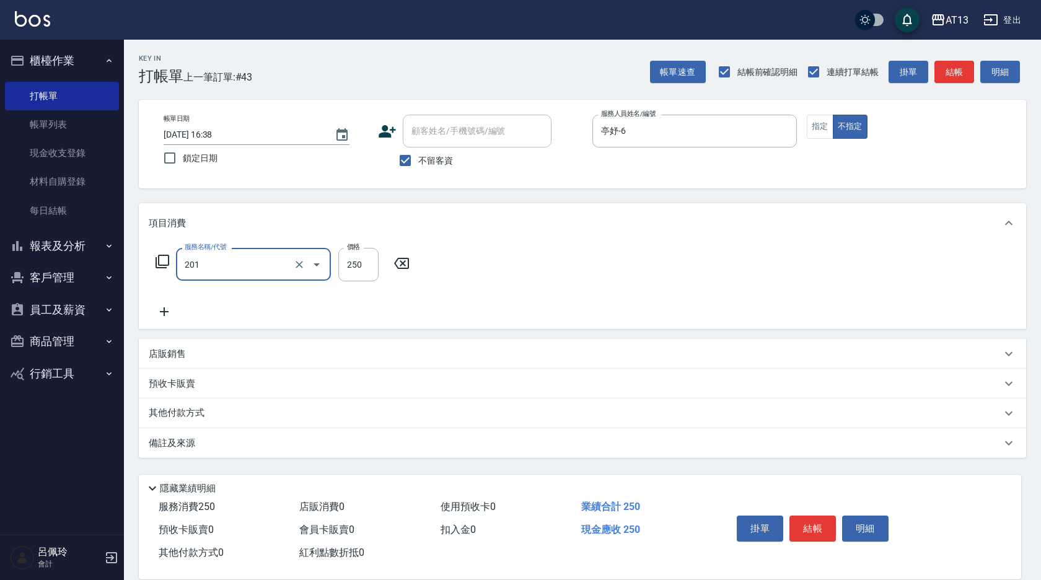
type input "洗髮(201)"
type input "[PERSON_NAME]-26"
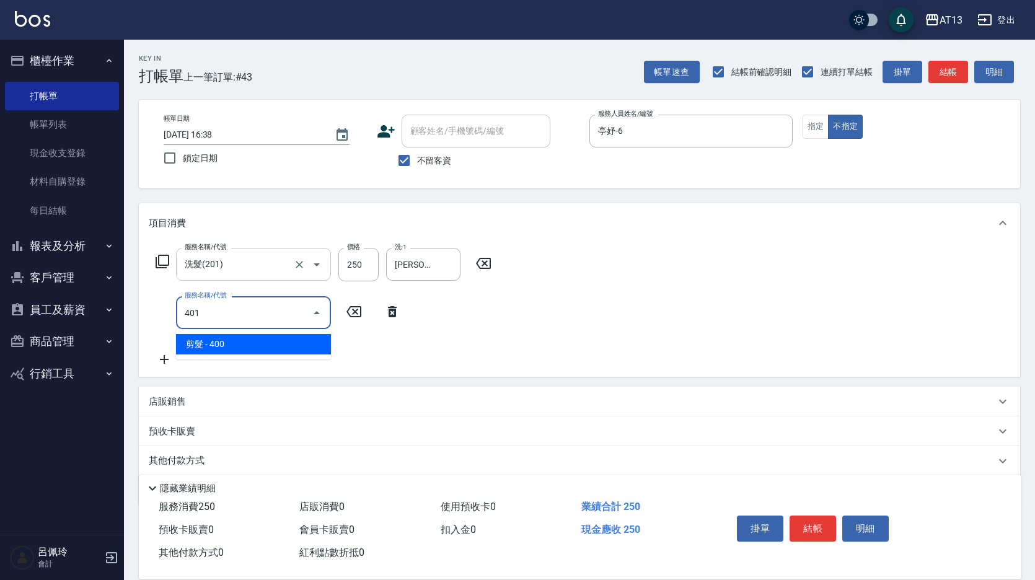
type input "剪髮(401)"
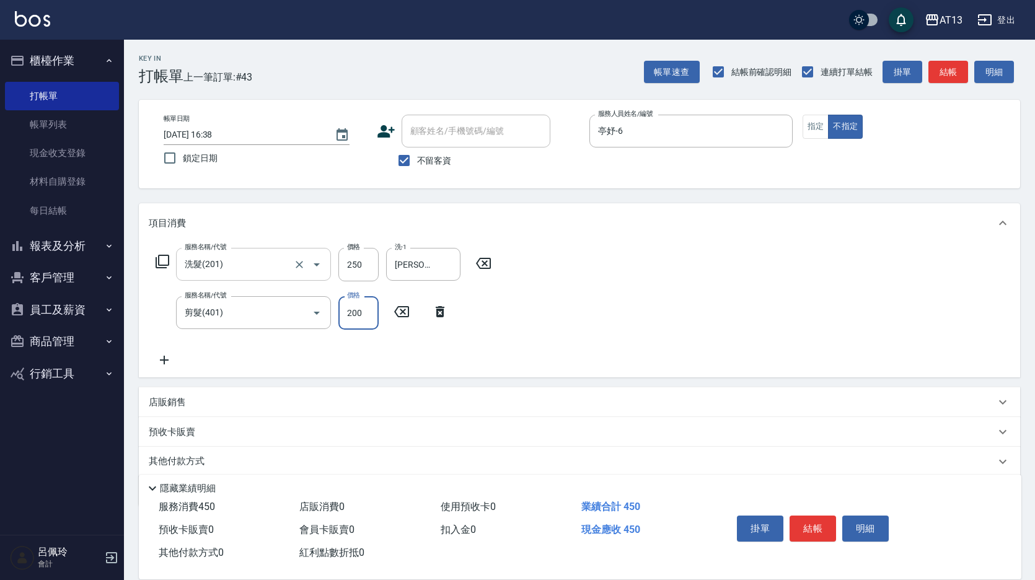
type input "200"
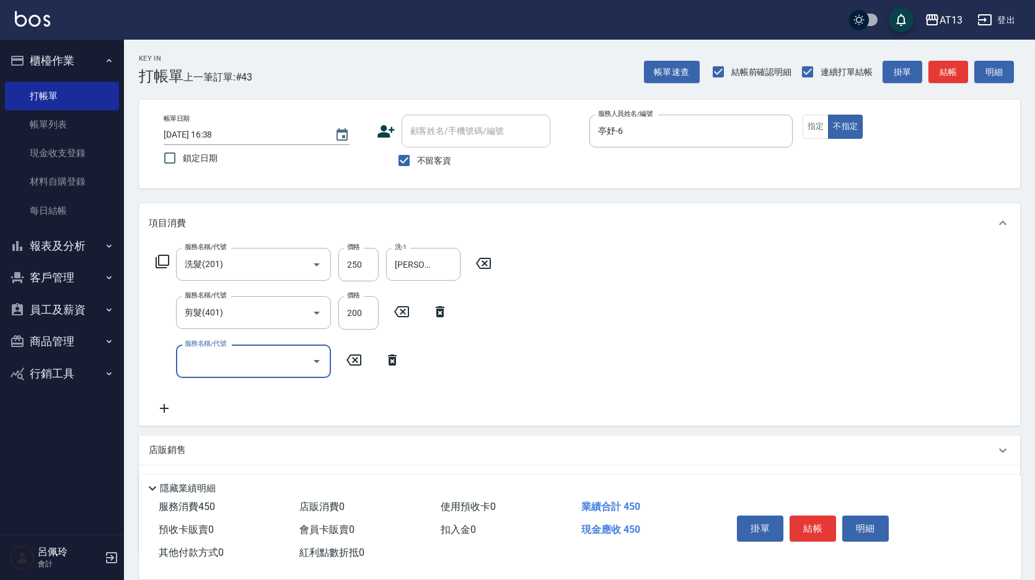
drag, startPoint x: 714, startPoint y: 325, endPoint x: 807, endPoint y: 450, distance: 155.0
click at [716, 327] on div "服務名稱/代號 洗髮(201) 服務名稱/代號 價格 250 價格 洗-1 [PERSON_NAME]-26 洗-1 服務名稱/代號 剪髮(401) 服務名稱…" at bounding box center [579, 334] width 881 height 182
click at [811, 522] on button "結帳" at bounding box center [812, 528] width 46 height 26
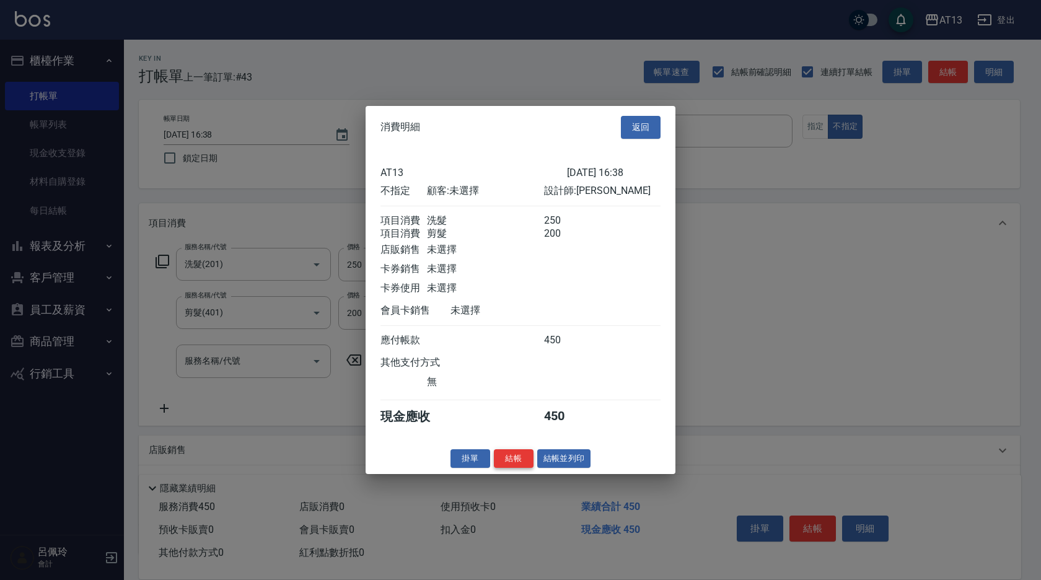
click at [522, 467] on button "結帳" at bounding box center [514, 458] width 40 height 19
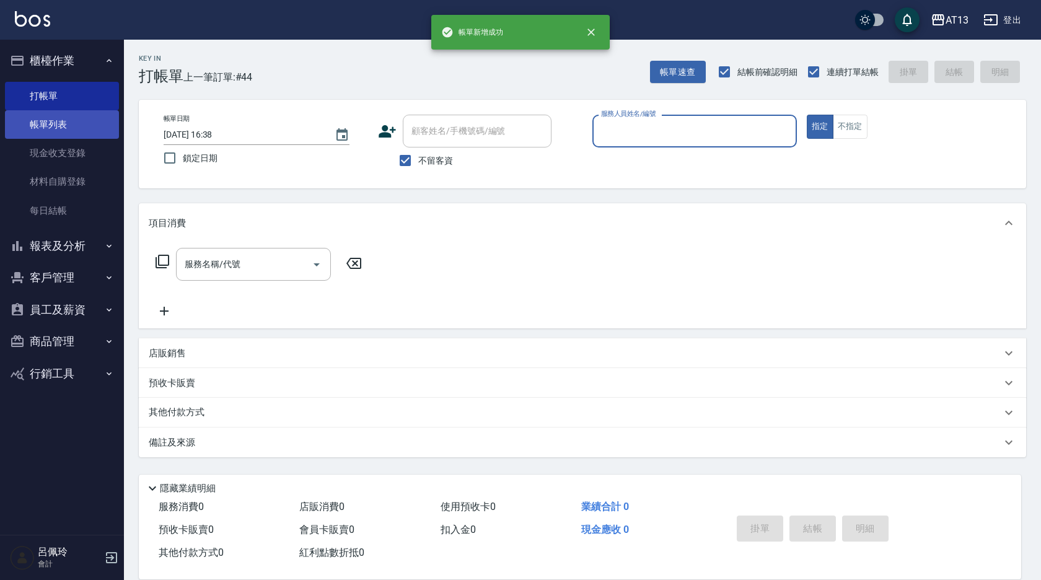
click at [34, 128] on link "帳單列表" at bounding box center [62, 124] width 114 height 29
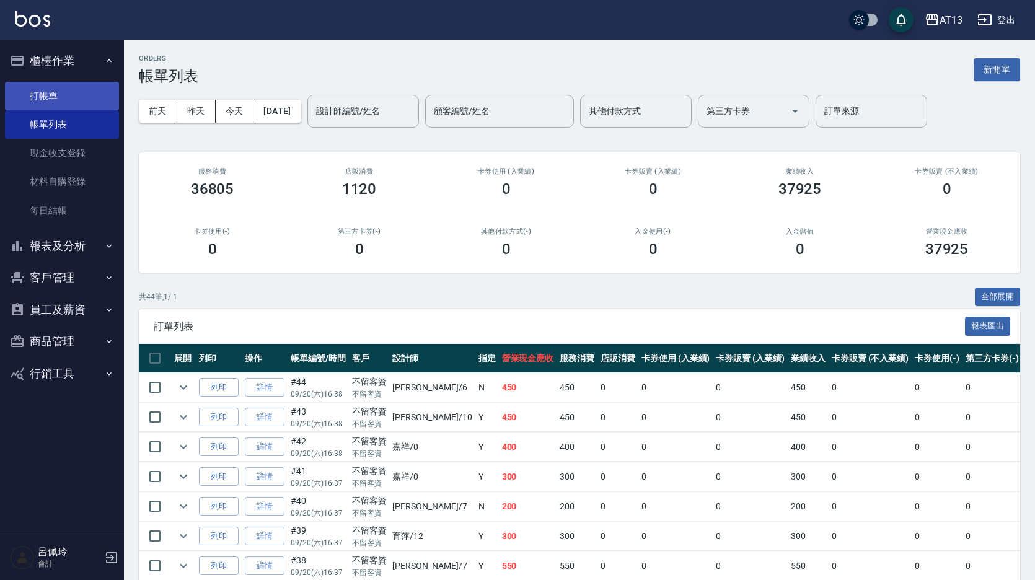
click at [52, 97] on link "打帳單" at bounding box center [62, 96] width 114 height 29
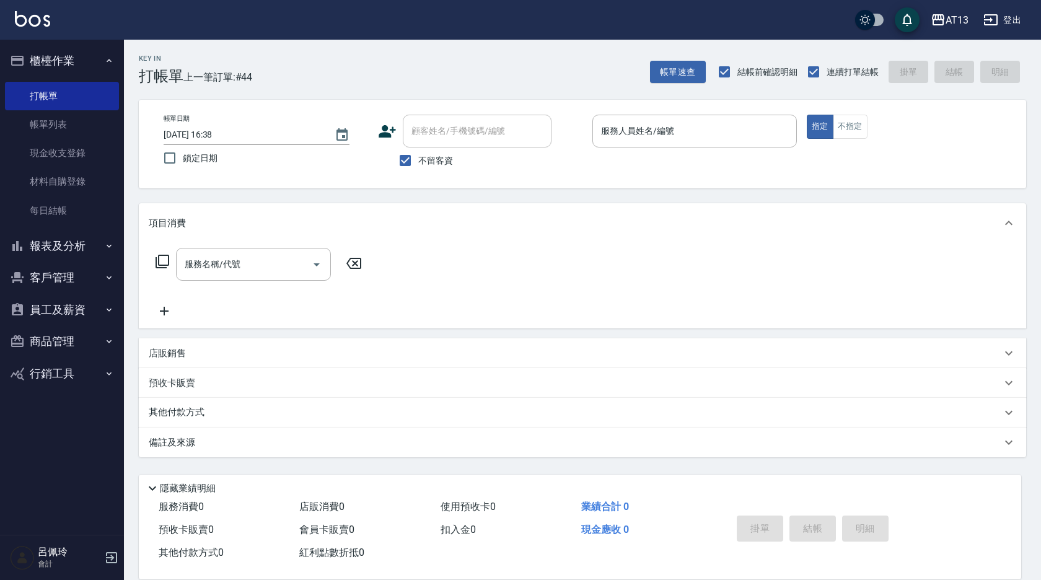
drag, startPoint x: 815, startPoint y: 414, endPoint x: 823, endPoint y: 401, distance: 15.5
click at [815, 414] on div "其他付款方式" at bounding box center [575, 413] width 853 height 14
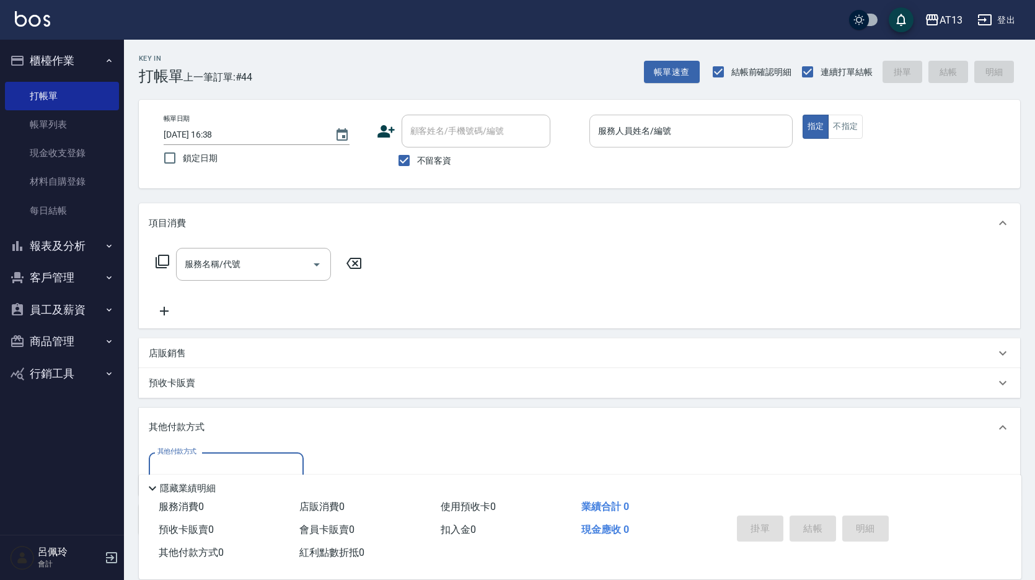
click at [622, 121] on div "服務人員姓名/編號 服務人員姓名/編號" at bounding box center [690, 131] width 203 height 33
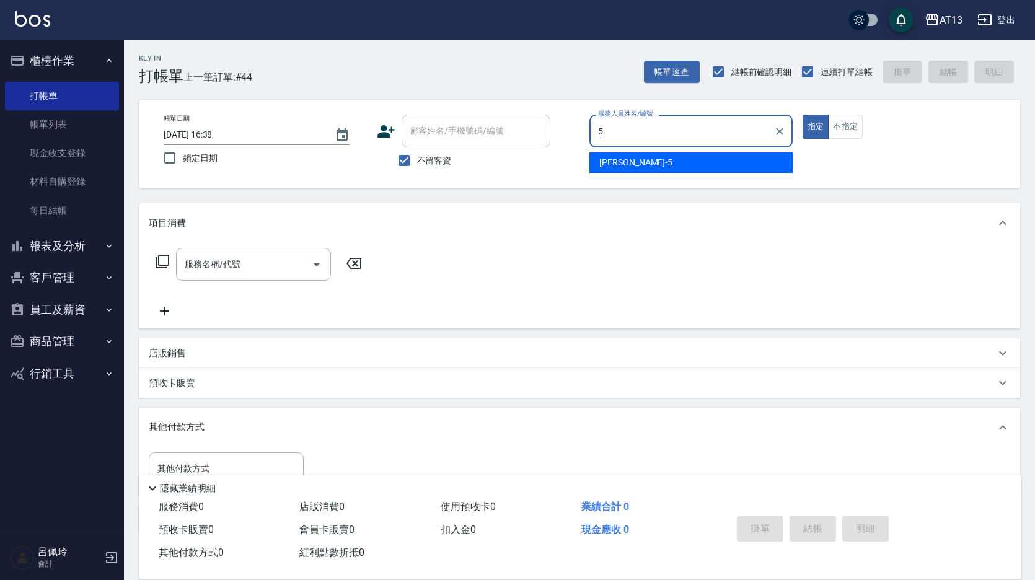
click at [646, 158] on div "[PERSON_NAME] -5" at bounding box center [690, 162] width 203 height 20
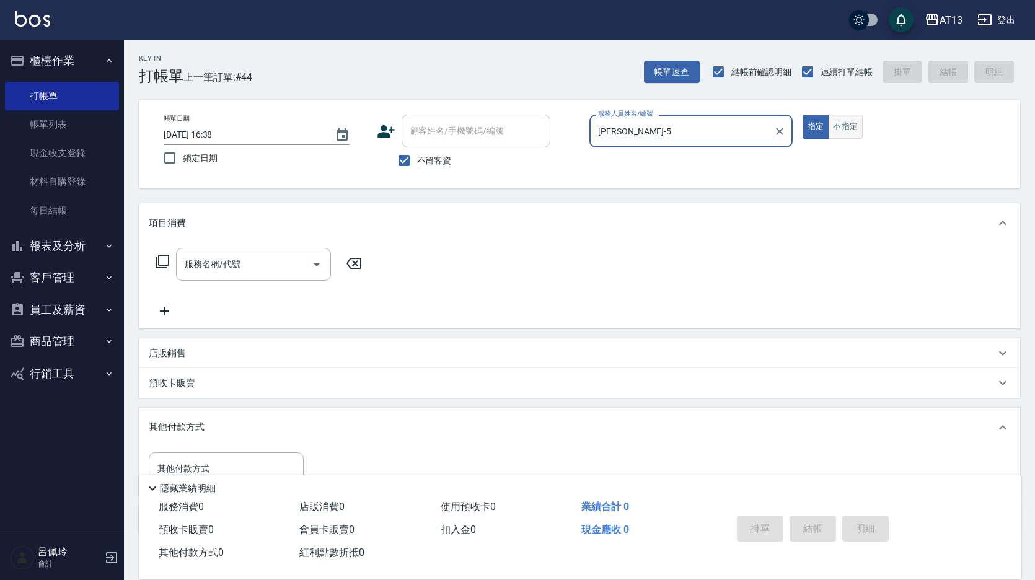
type input "[PERSON_NAME]-5"
click at [843, 126] on button "不指定" at bounding box center [845, 127] width 35 height 24
click at [266, 257] on input "服務名稱/代號" at bounding box center [244, 264] width 125 height 22
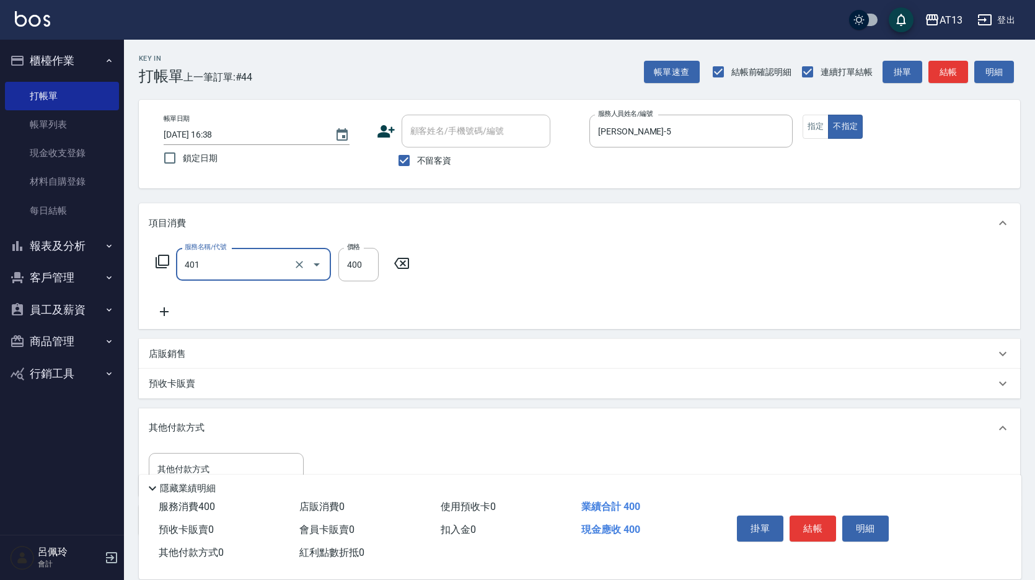
type input "剪髮(401)"
type input "200"
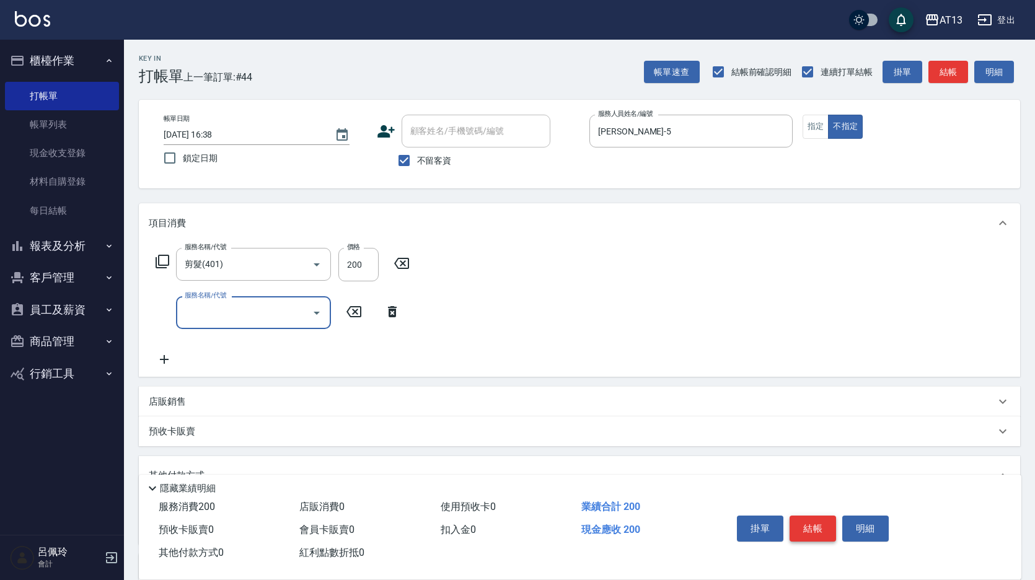
click at [822, 520] on button "結帳" at bounding box center [812, 528] width 46 height 26
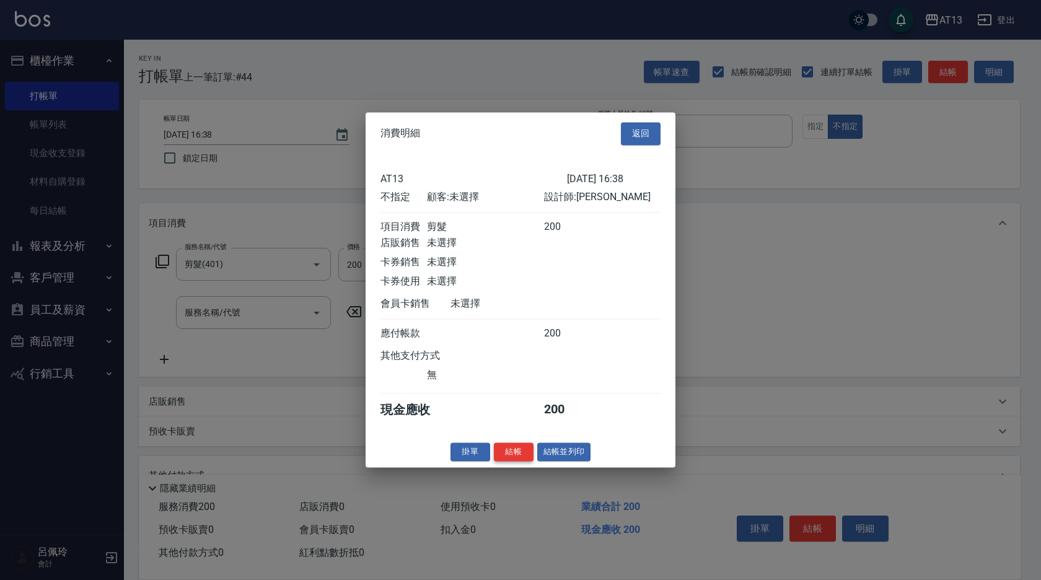
click at [519, 459] on button "結帳" at bounding box center [514, 451] width 40 height 19
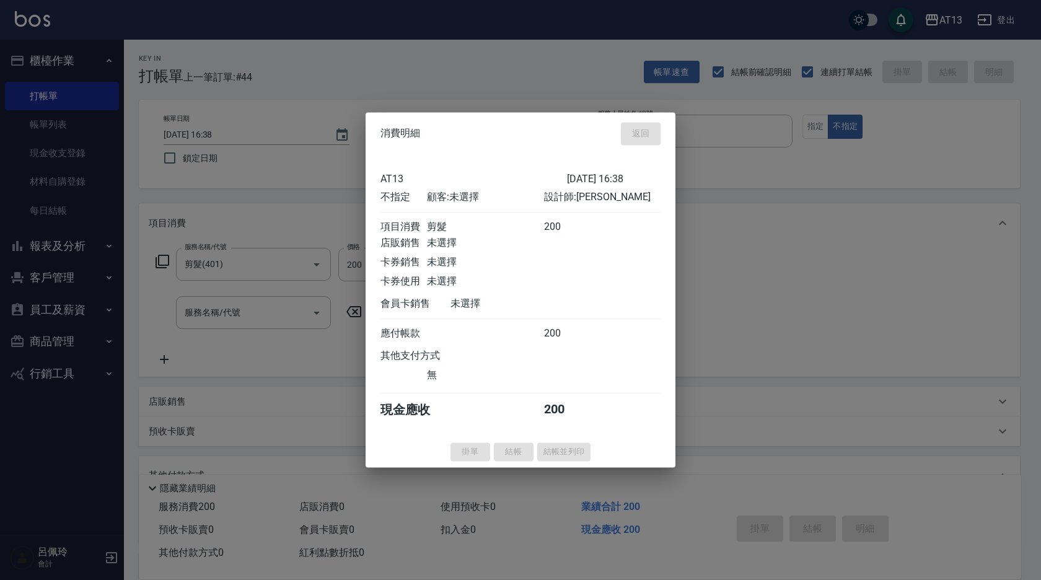
type input "[DATE] 16:49"
